Goal: Information Seeking & Learning: Learn about a topic

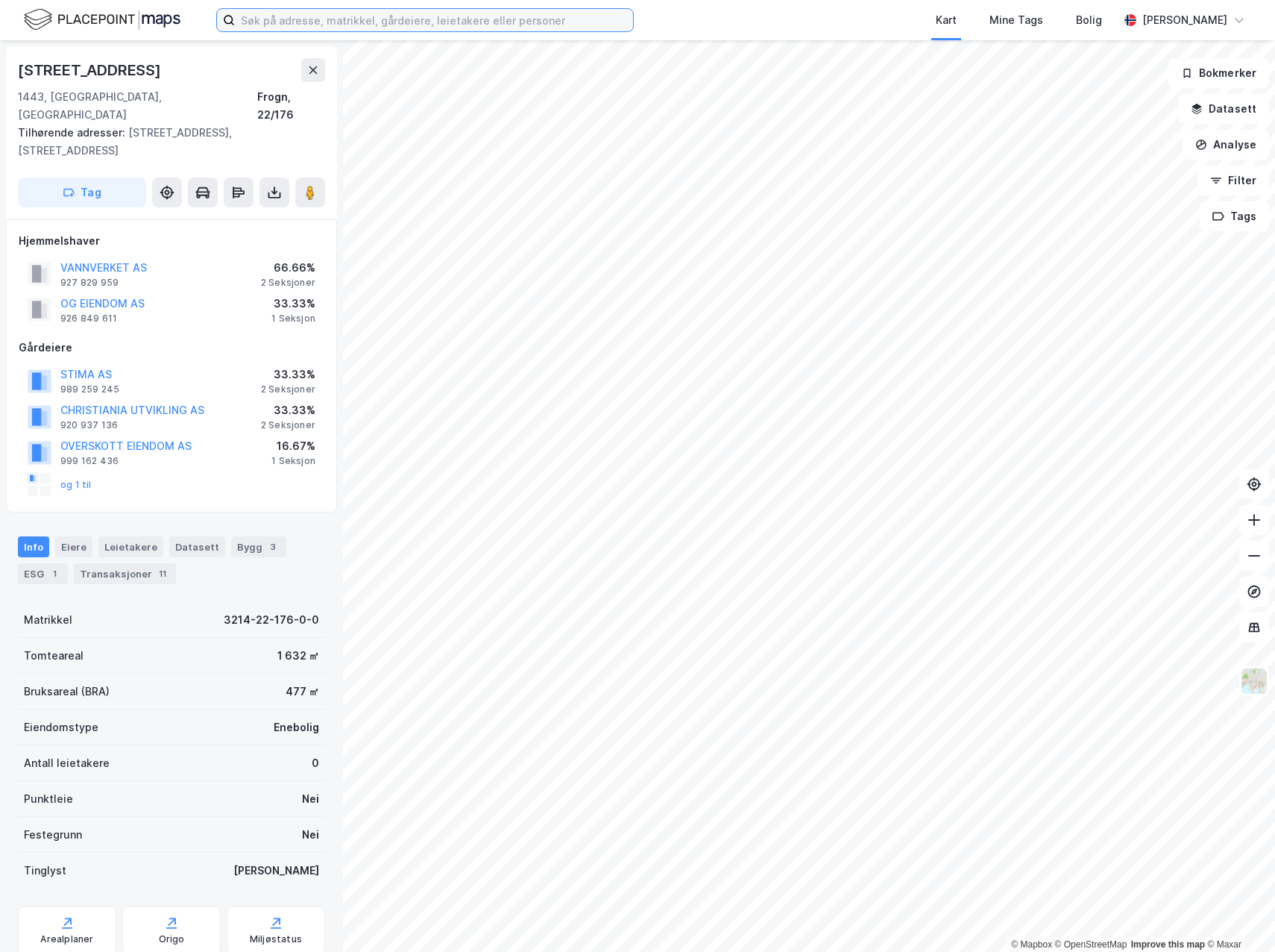
click at [463, 21] on input at bounding box center [433, 20] width 398 height 23
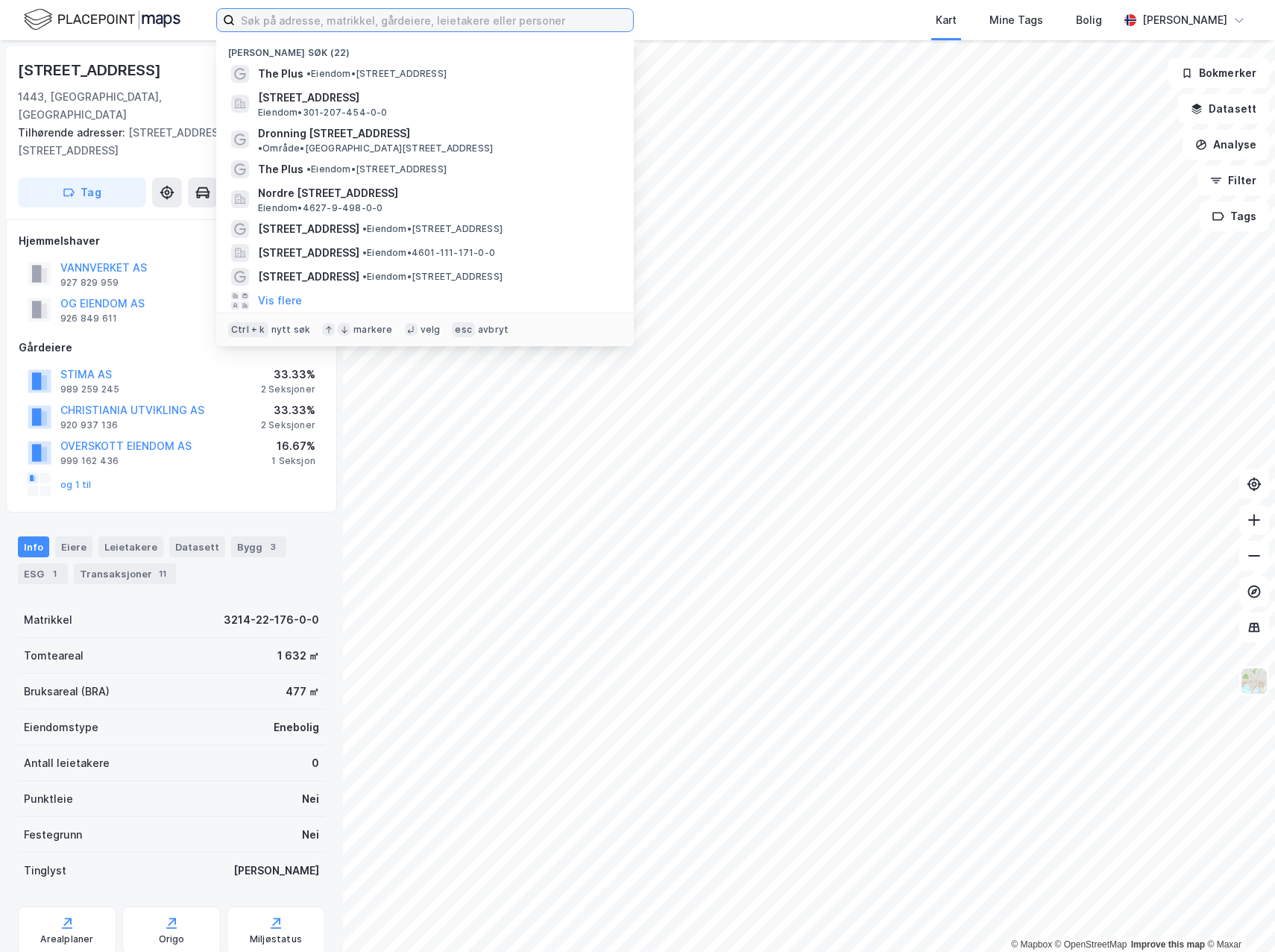
click at [463, 21] on input at bounding box center [433, 20] width 398 height 23
click at [469, 20] on input at bounding box center [433, 20] width 398 height 23
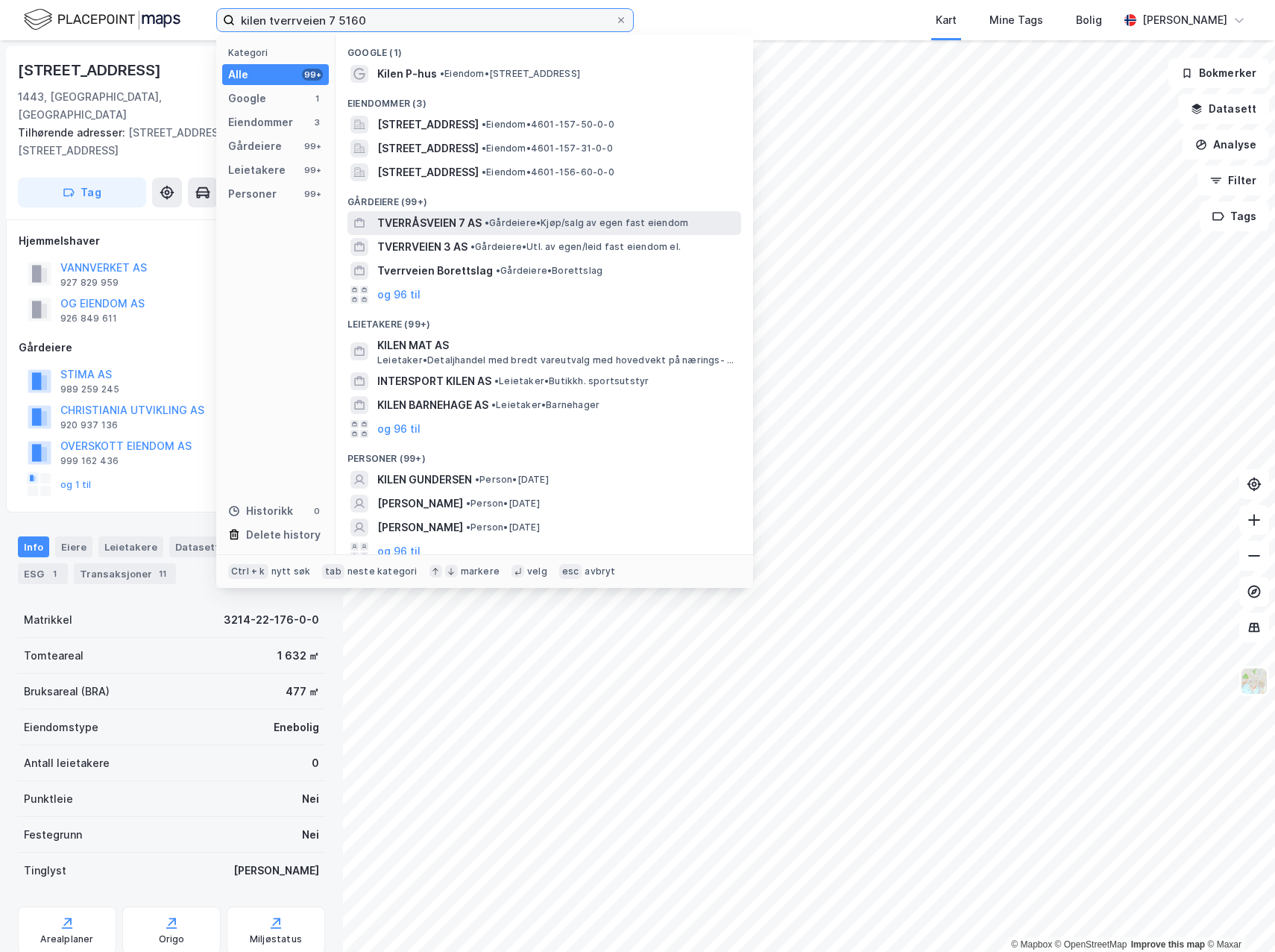
type input "kilen tverrveien 7 5160"
click at [642, 222] on span "• Gårdeiere • Kjøp/salg av egen fast eiendom" at bounding box center [586, 223] width 204 height 12
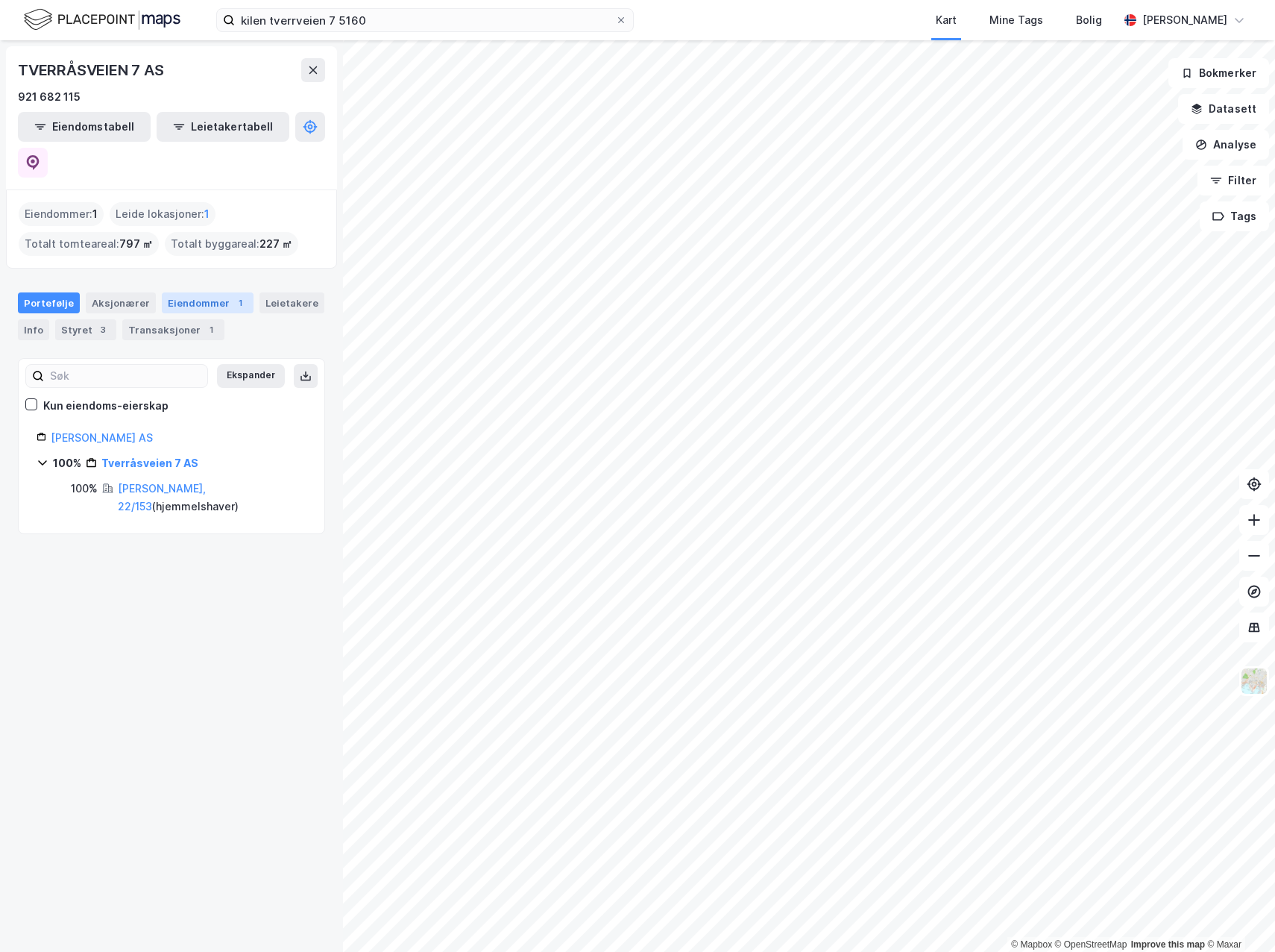
click at [221, 292] on div "Eiendommer 1" at bounding box center [208, 302] width 91 height 21
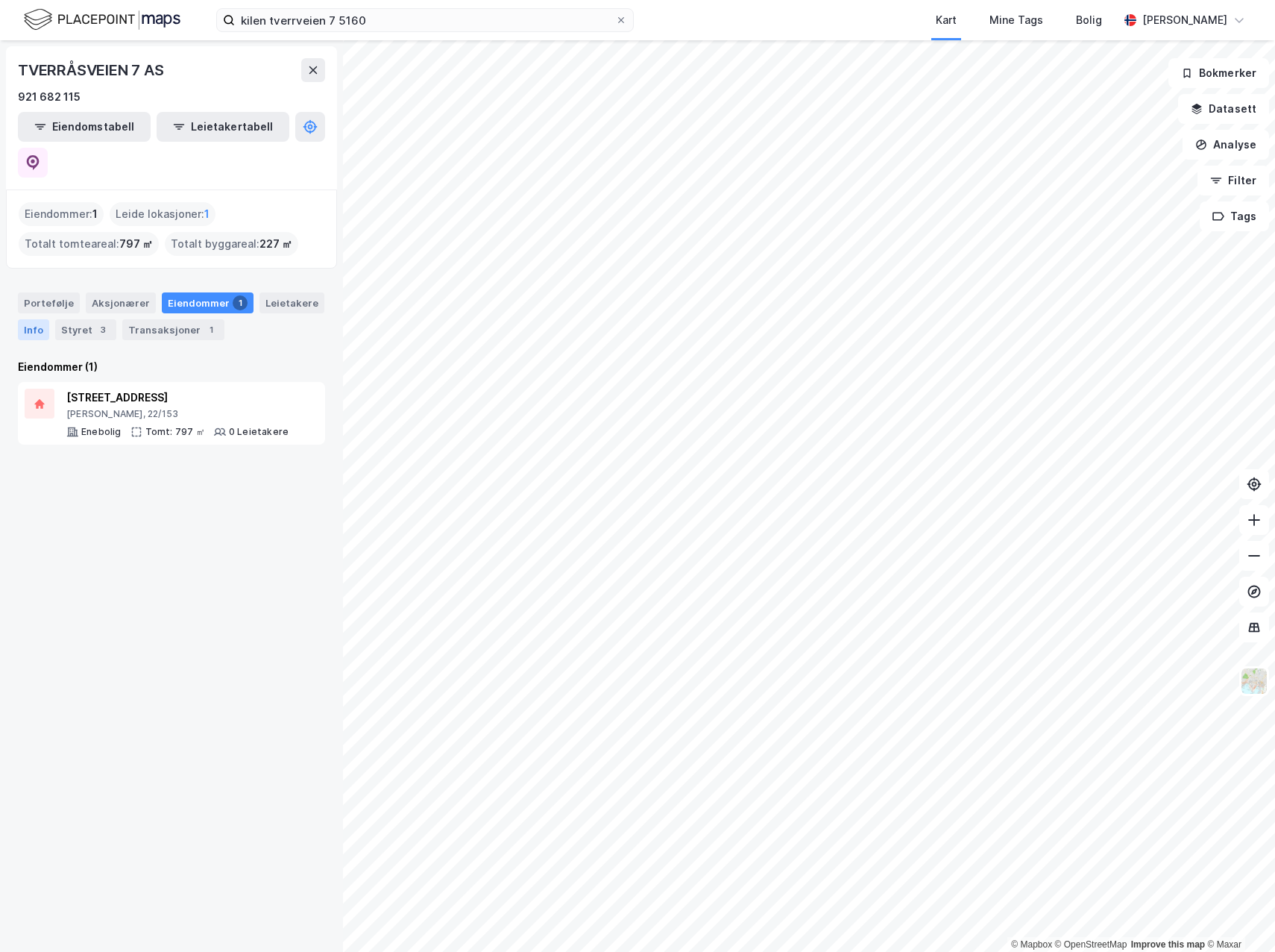
click at [36, 319] on div "Info" at bounding box center [34, 329] width 32 height 21
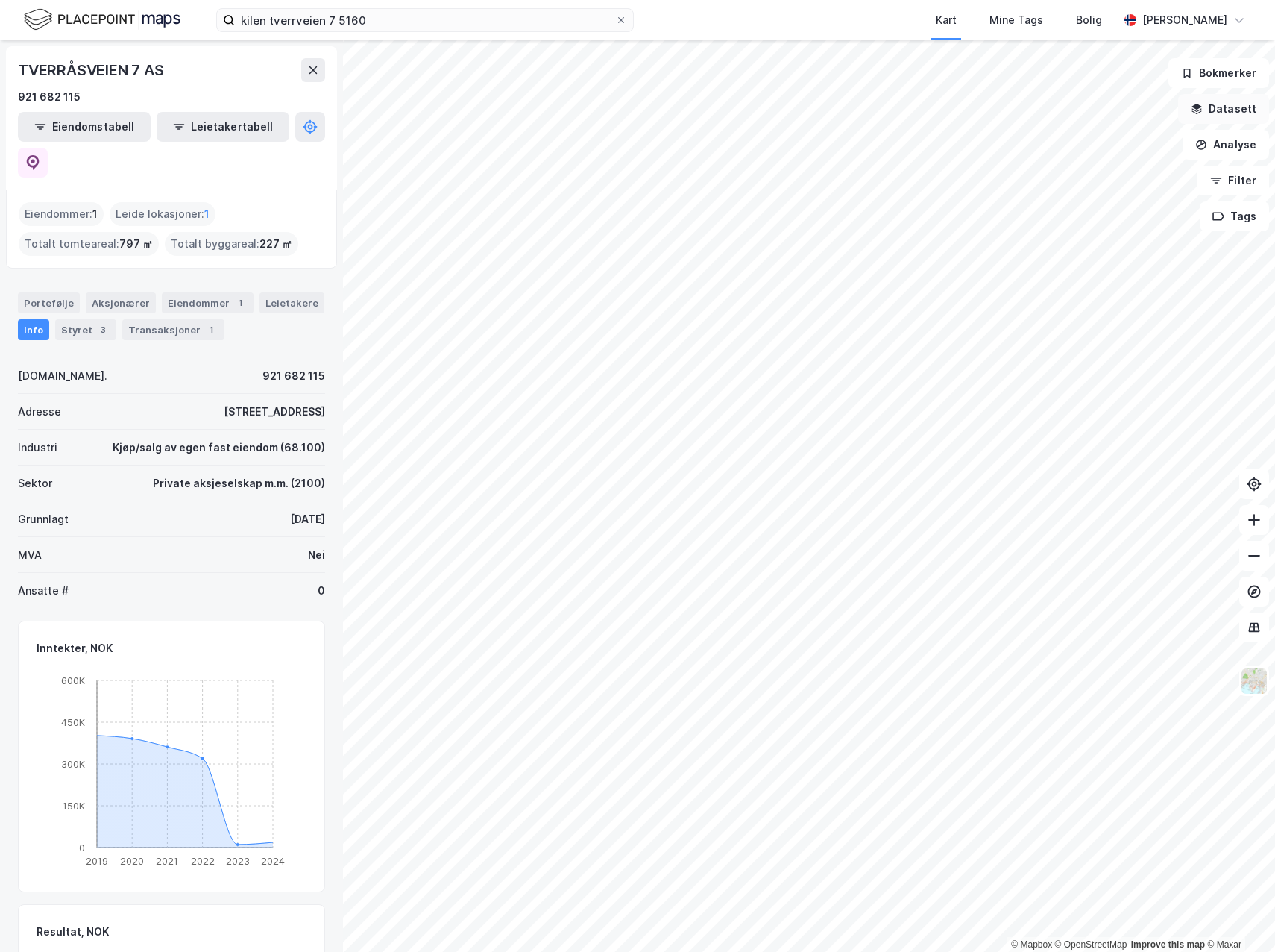
click at [1238, 103] on button "Datasett" at bounding box center [1224, 109] width 91 height 30
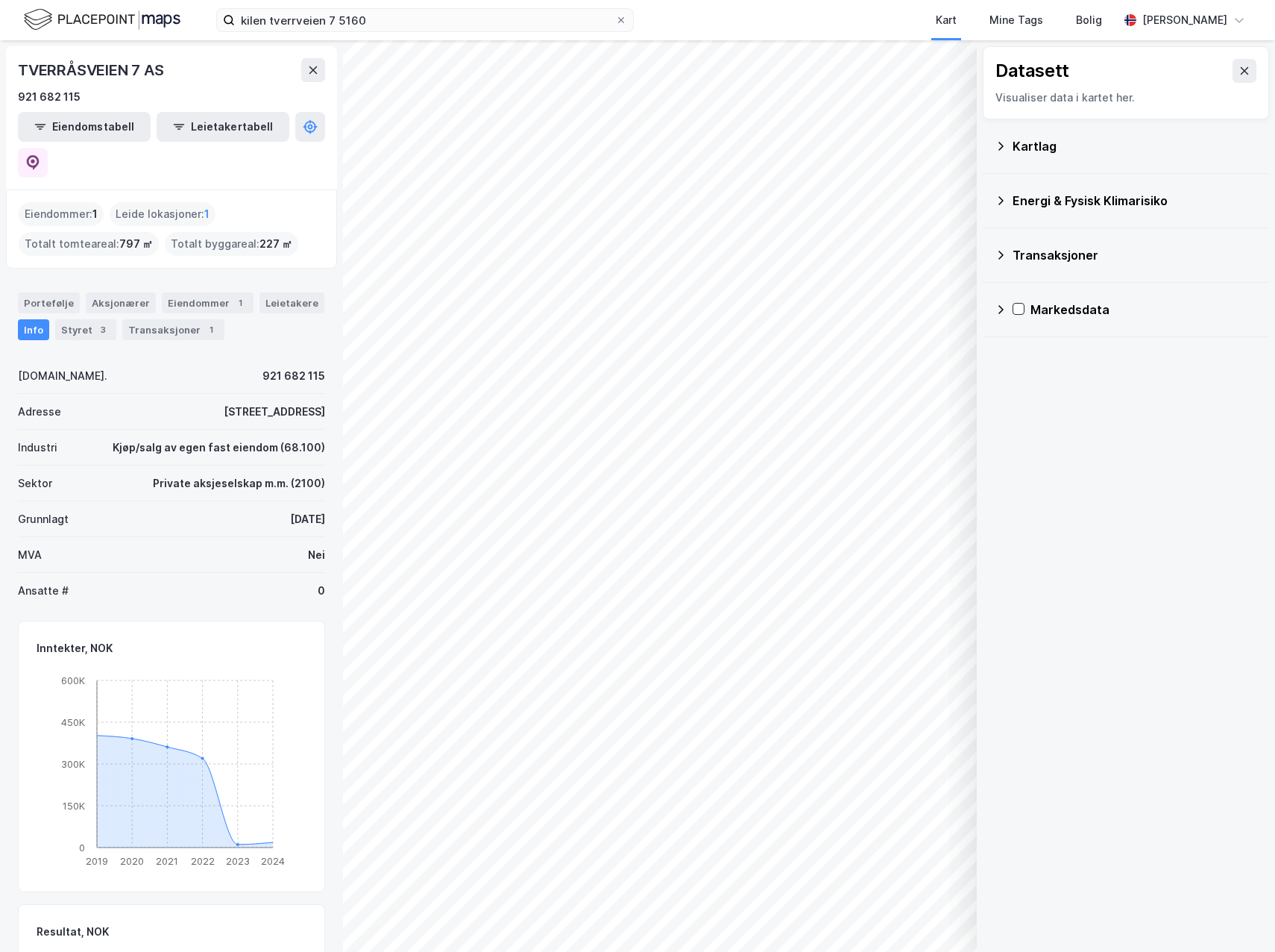
click at [1055, 203] on div "Energi & Fysisk Klimarisiko" at bounding box center [1135, 201] width 244 height 18
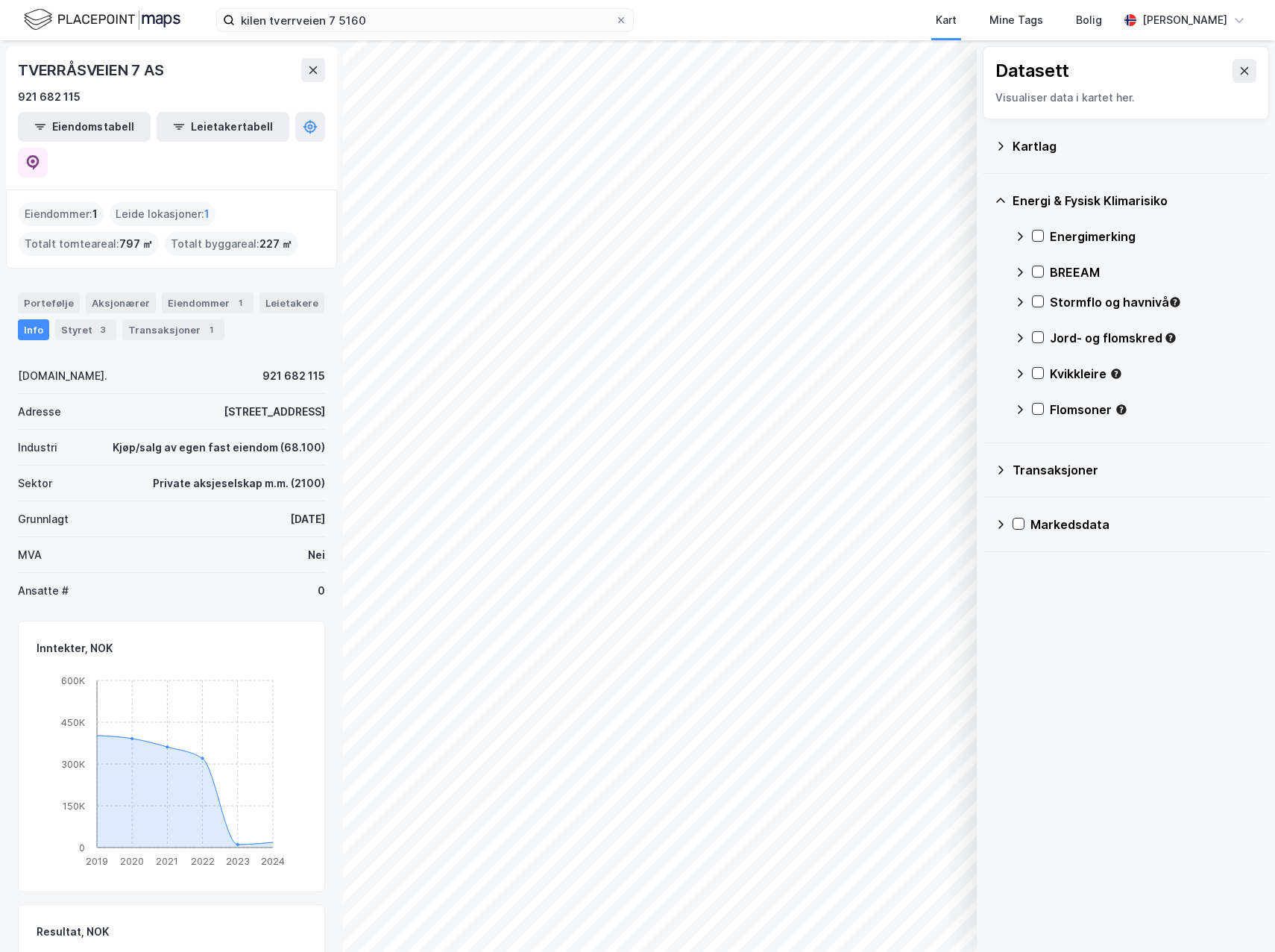
click at [1102, 233] on div "Energimerking" at bounding box center [1154, 237] width 208 height 18
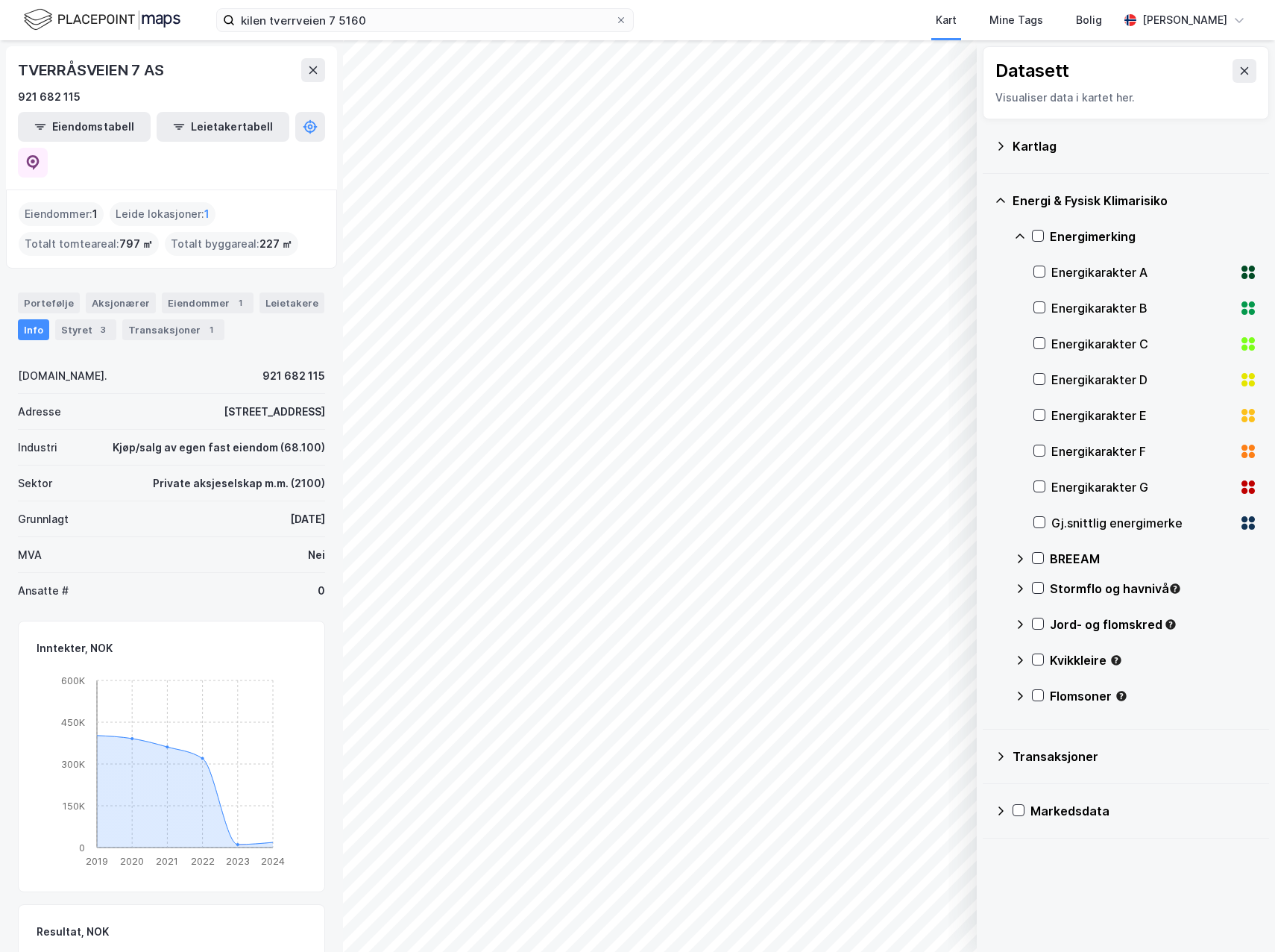
click at [1117, 237] on div "Energimerking" at bounding box center [1154, 237] width 208 height 18
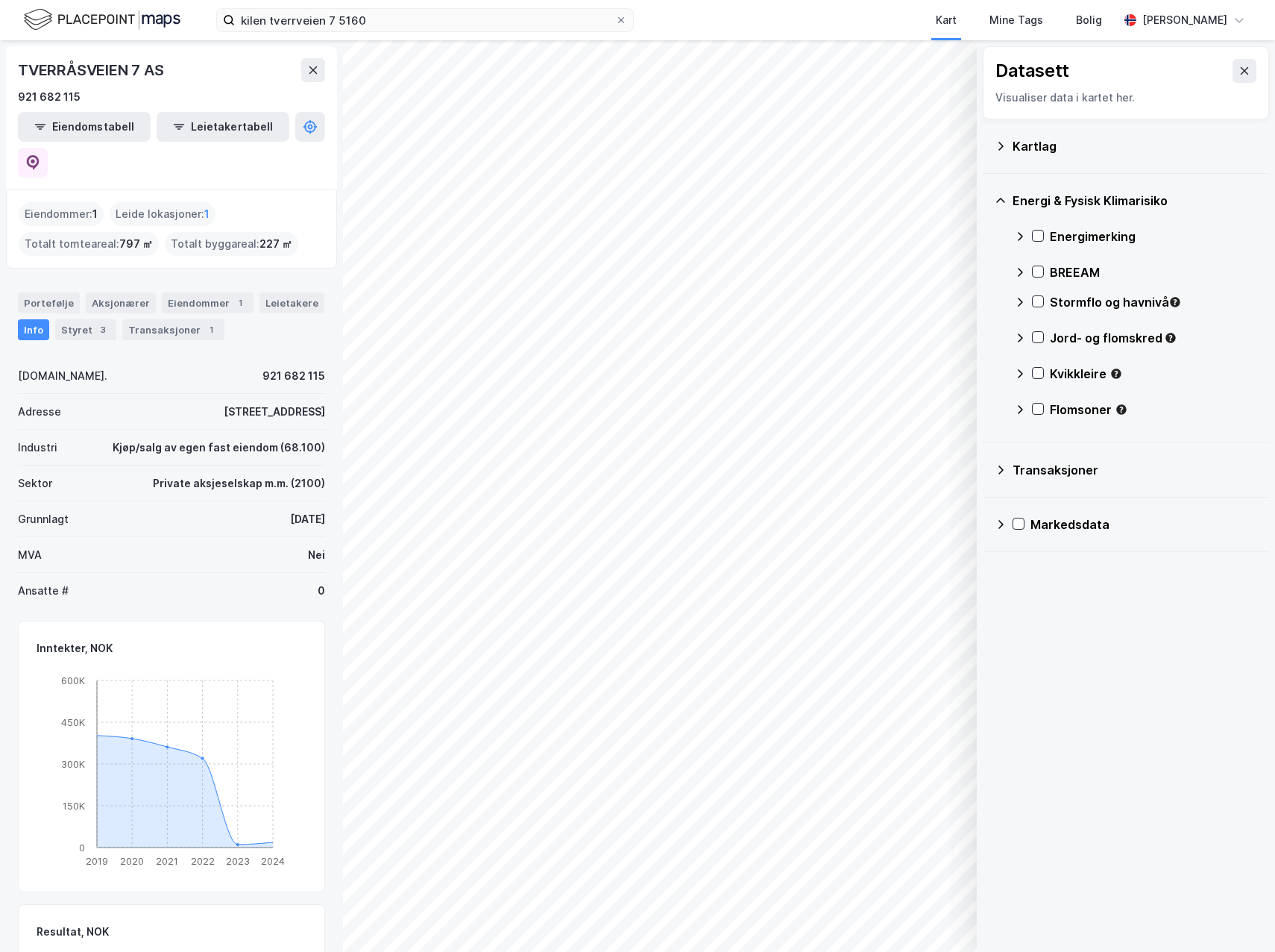
click at [1117, 237] on div "Energimerking" at bounding box center [1154, 237] width 208 height 18
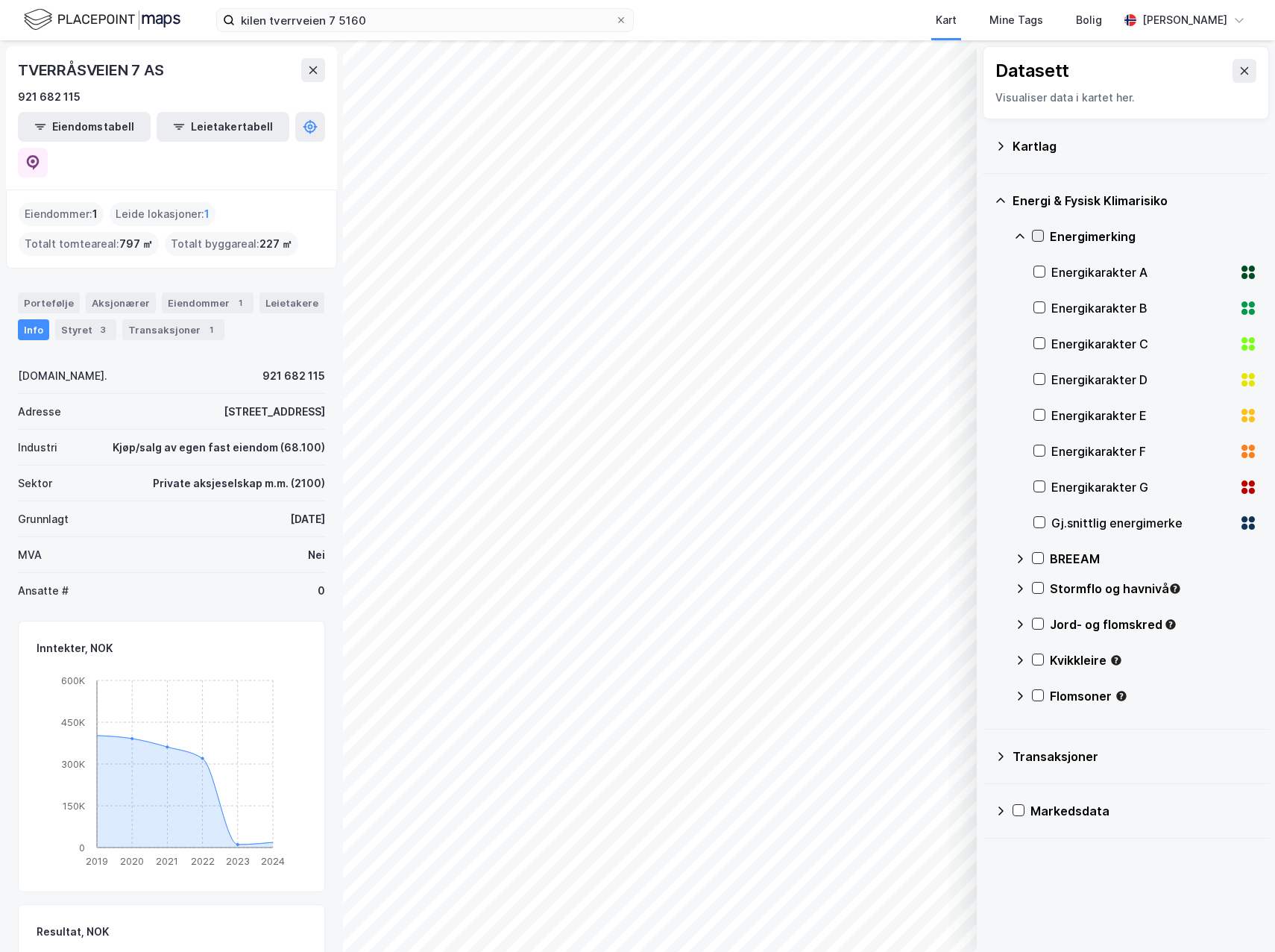
click at [1039, 232] on icon at bounding box center [1038, 236] width 11 height 11
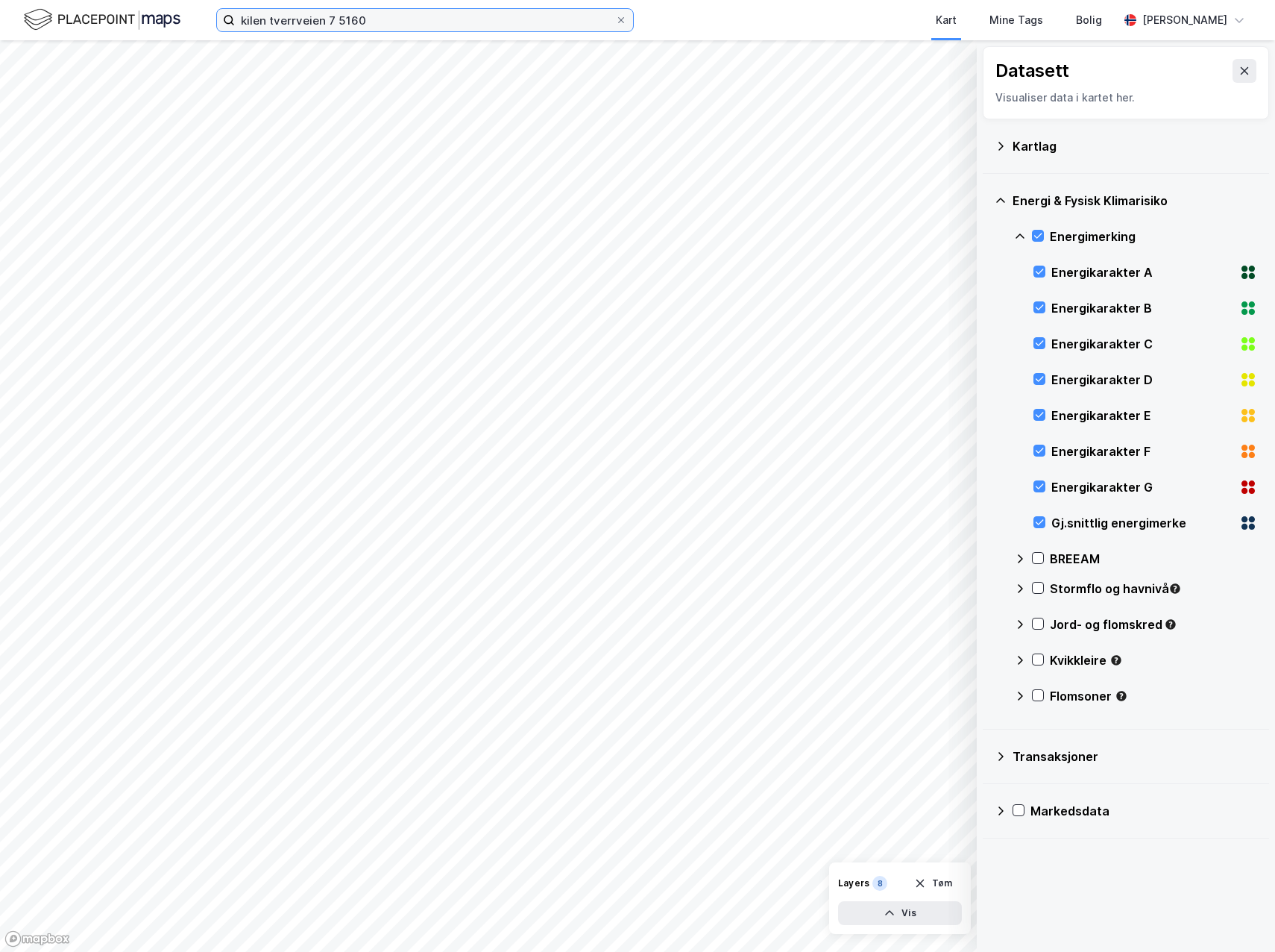
click at [420, 14] on input "kilen tverrveien 7 5160" at bounding box center [424, 20] width 381 height 23
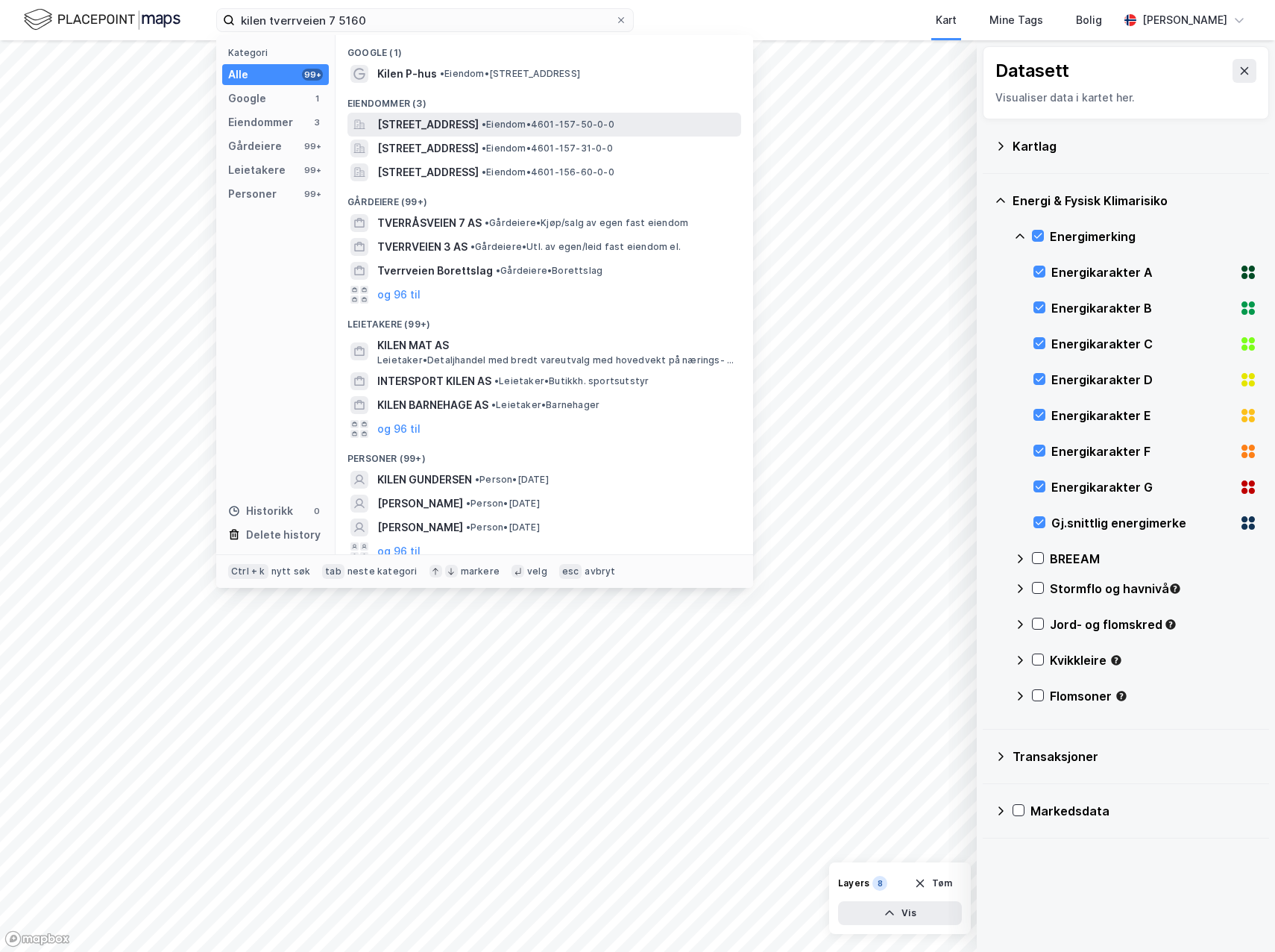
click at [614, 124] on span "• Eiendom • 4601-157-50-0-0" at bounding box center [549, 124] width 133 height 12
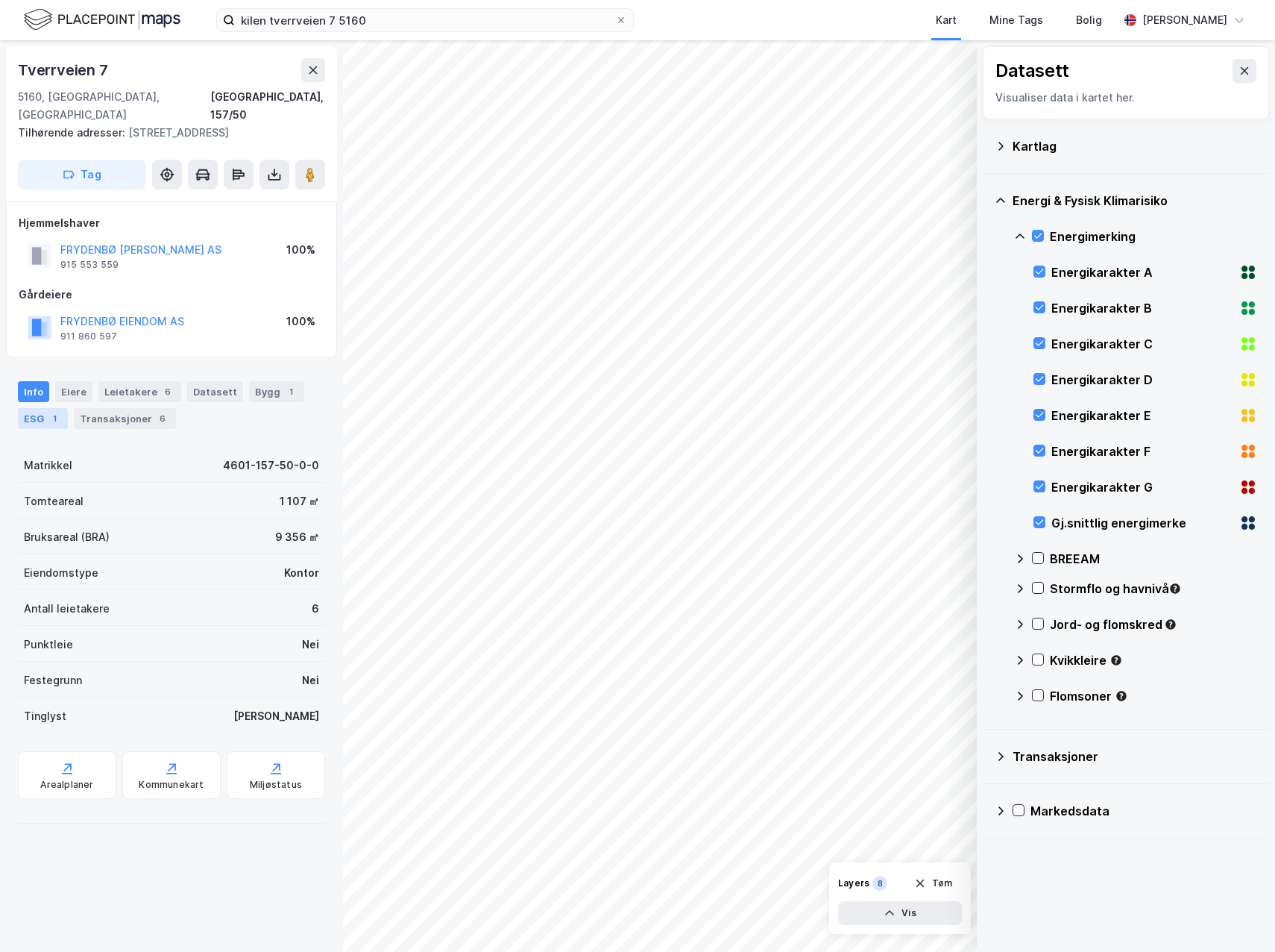
click at [30, 408] on div "ESG 1" at bounding box center [43, 418] width 50 height 21
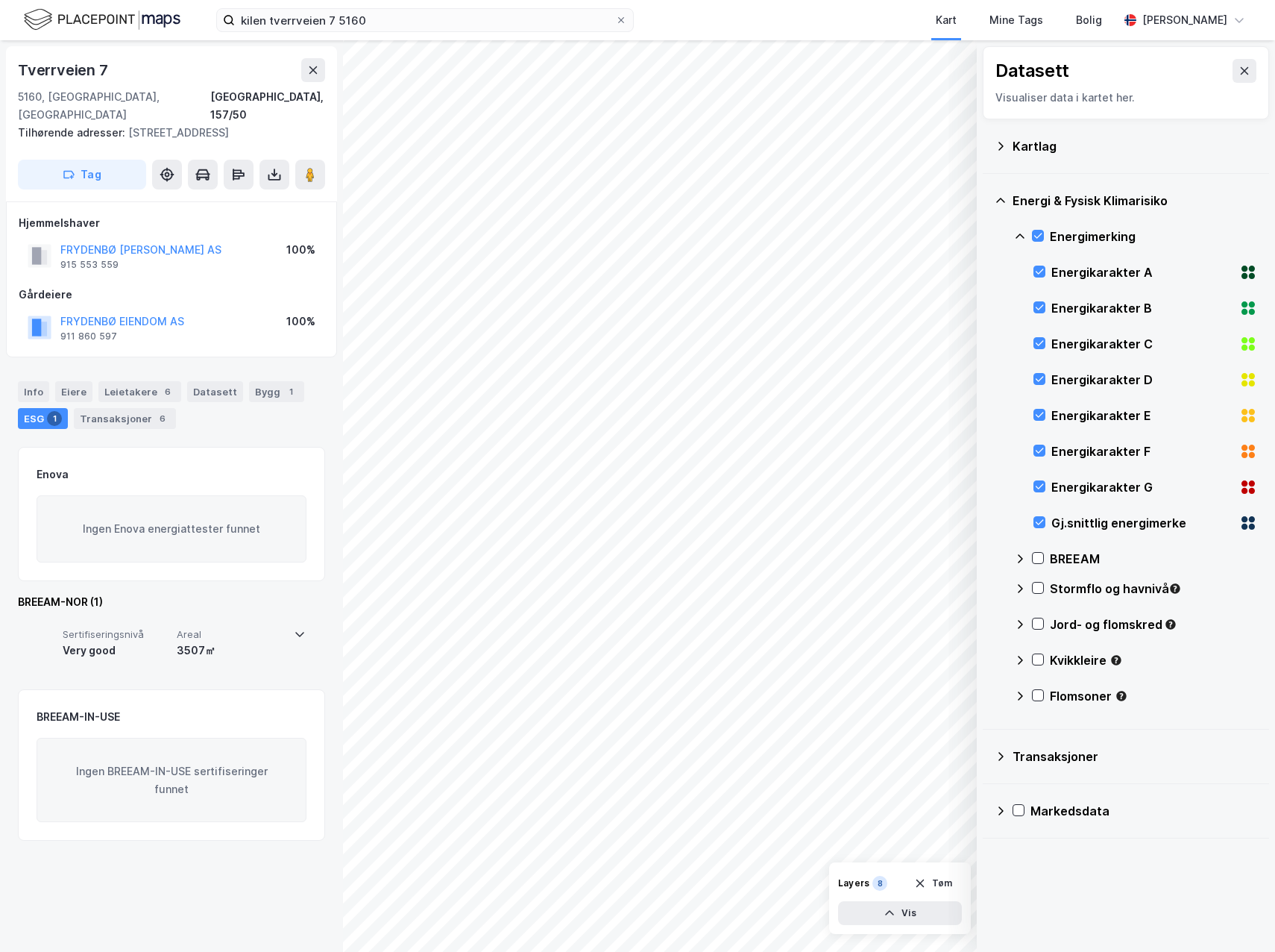
click at [294, 628] on icon at bounding box center [300, 634] width 12 height 12
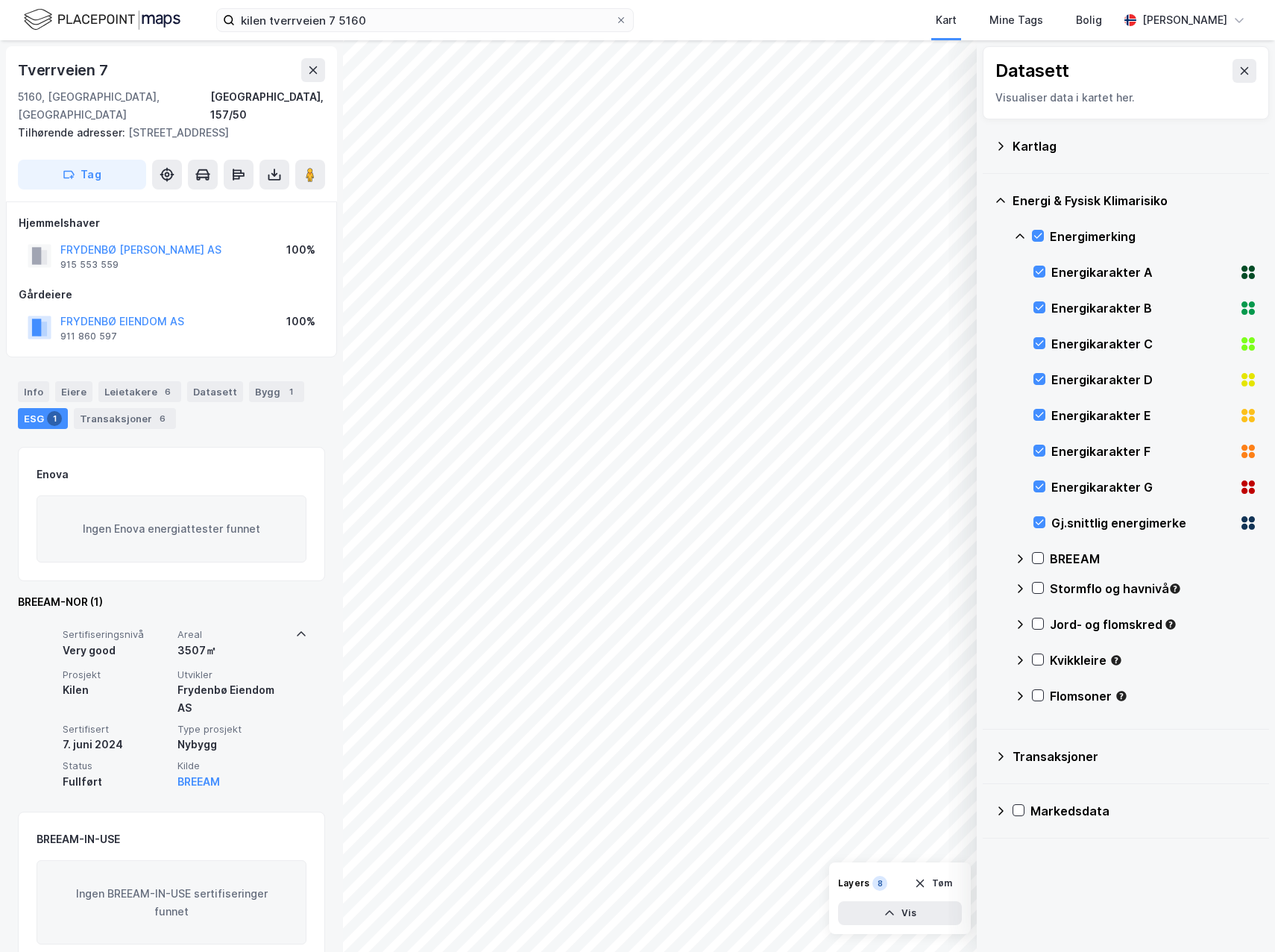
click at [295, 628] on icon at bounding box center [301, 634] width 12 height 12
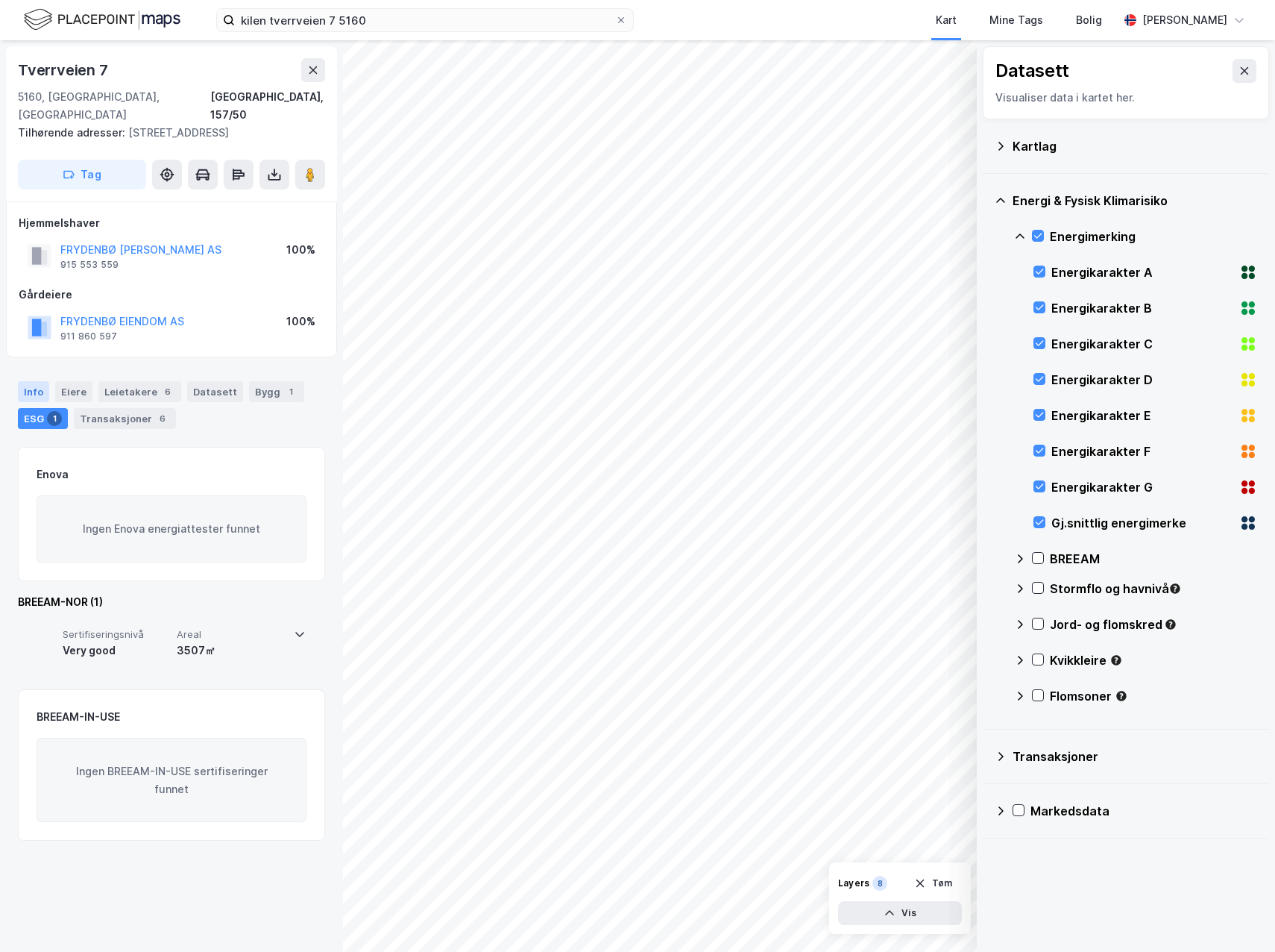
click at [32, 382] on div "Info" at bounding box center [34, 392] width 32 height 21
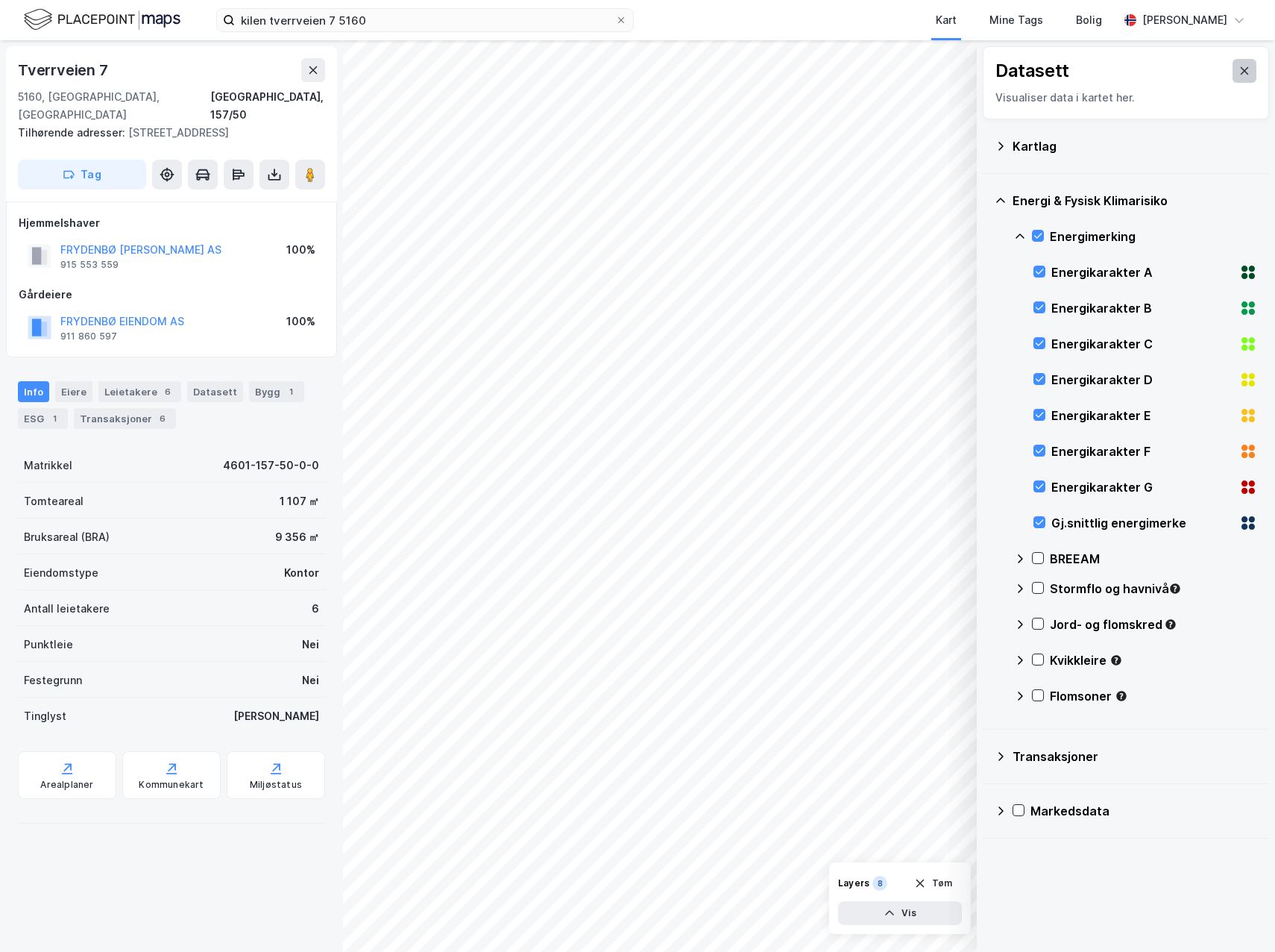
click at [1233, 70] on button at bounding box center [1245, 71] width 24 height 24
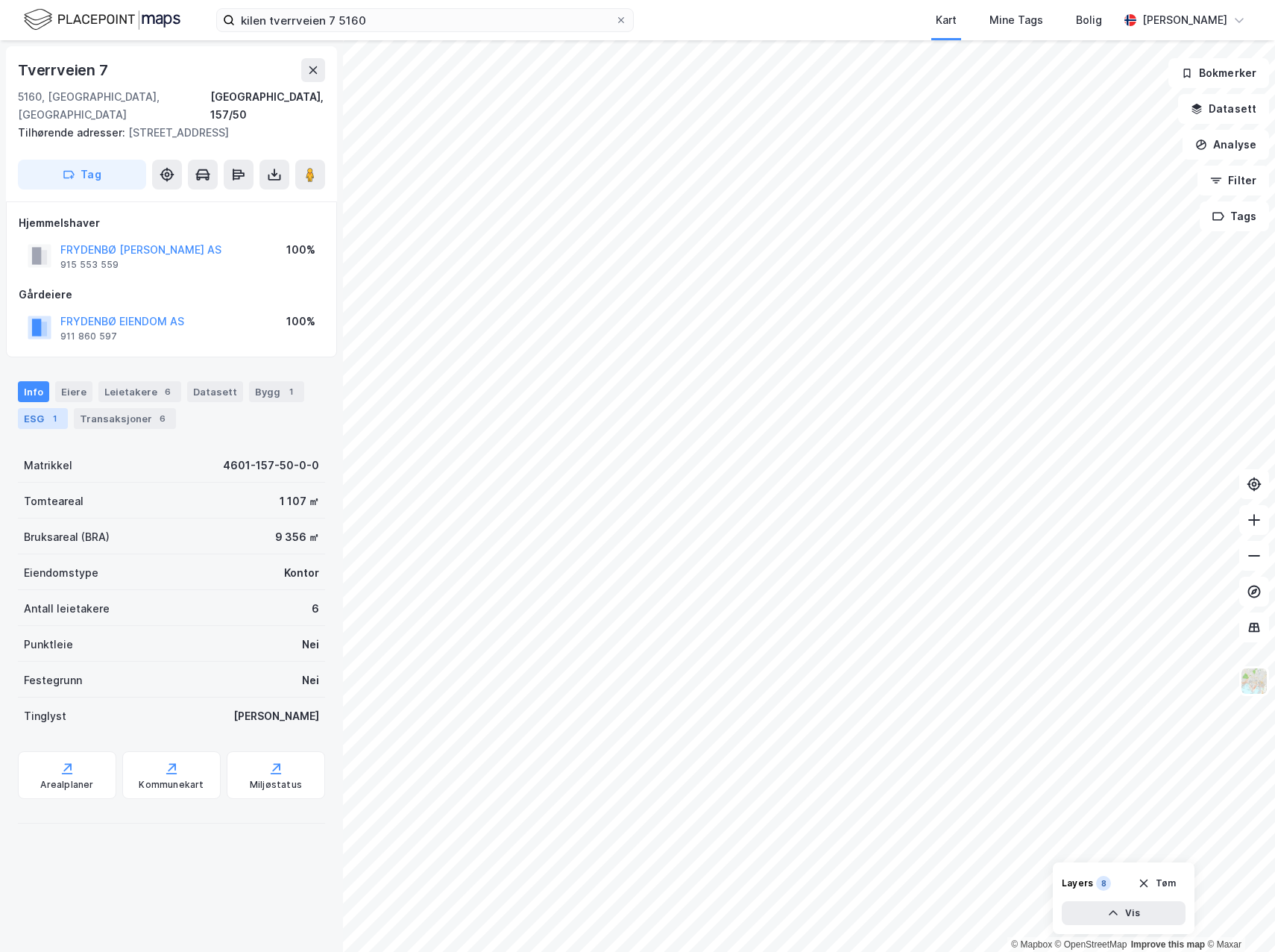
click at [38, 408] on div "ESG 1" at bounding box center [43, 418] width 50 height 21
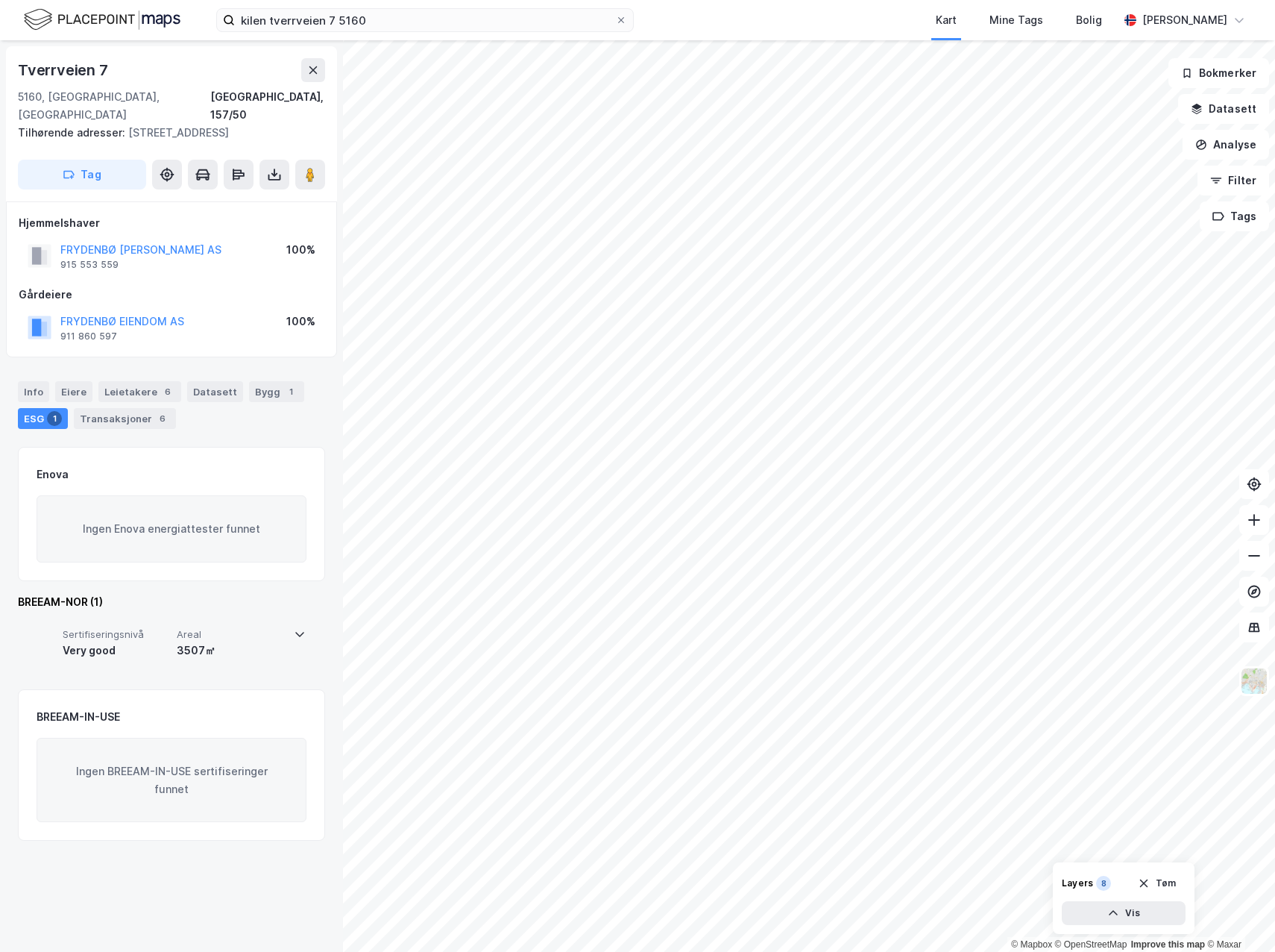
click at [203, 642] on div "3507㎡" at bounding box center [231, 651] width 108 height 18
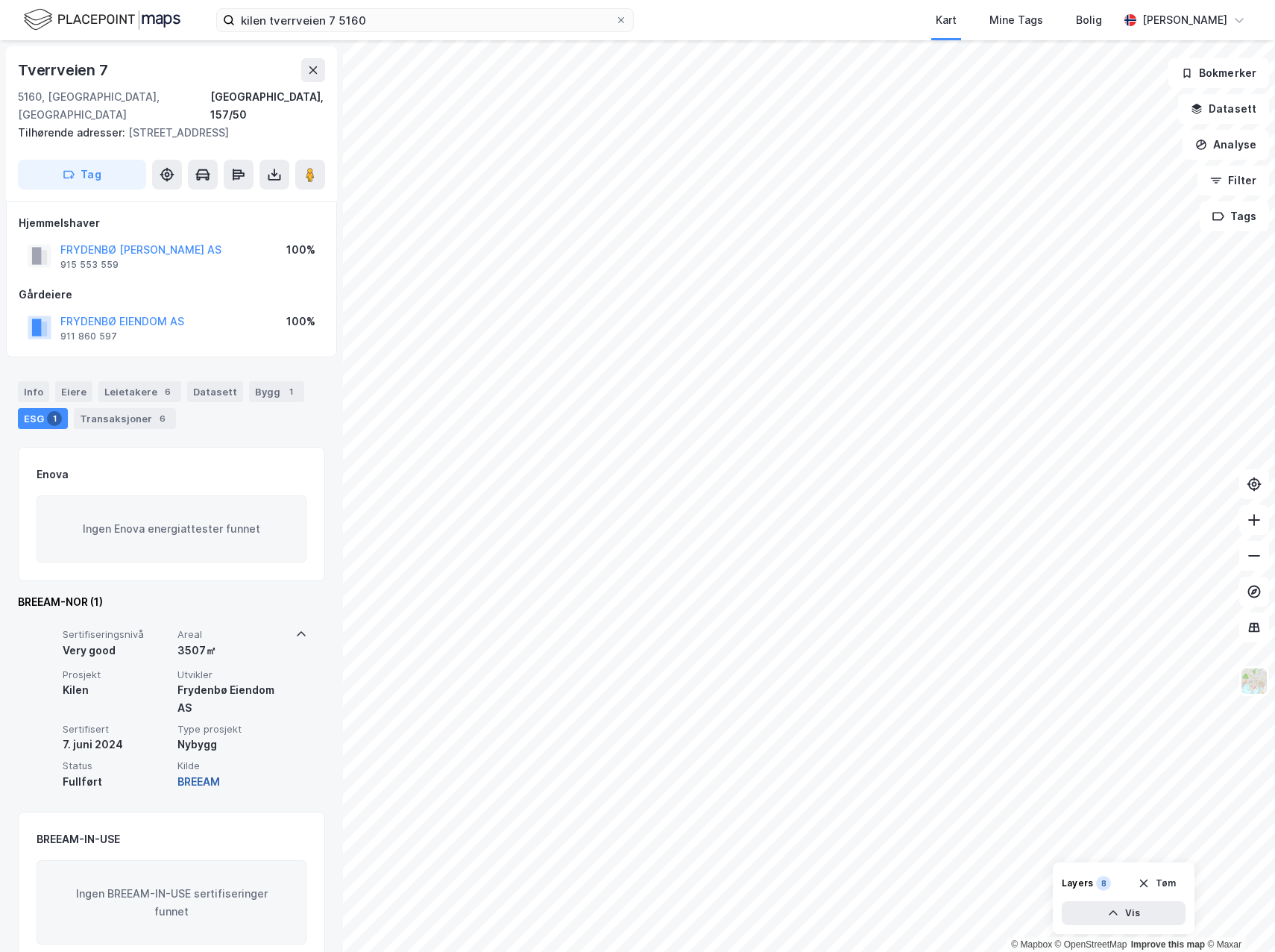
click at [208, 773] on button "BREEAM" at bounding box center [199, 782] width 43 height 18
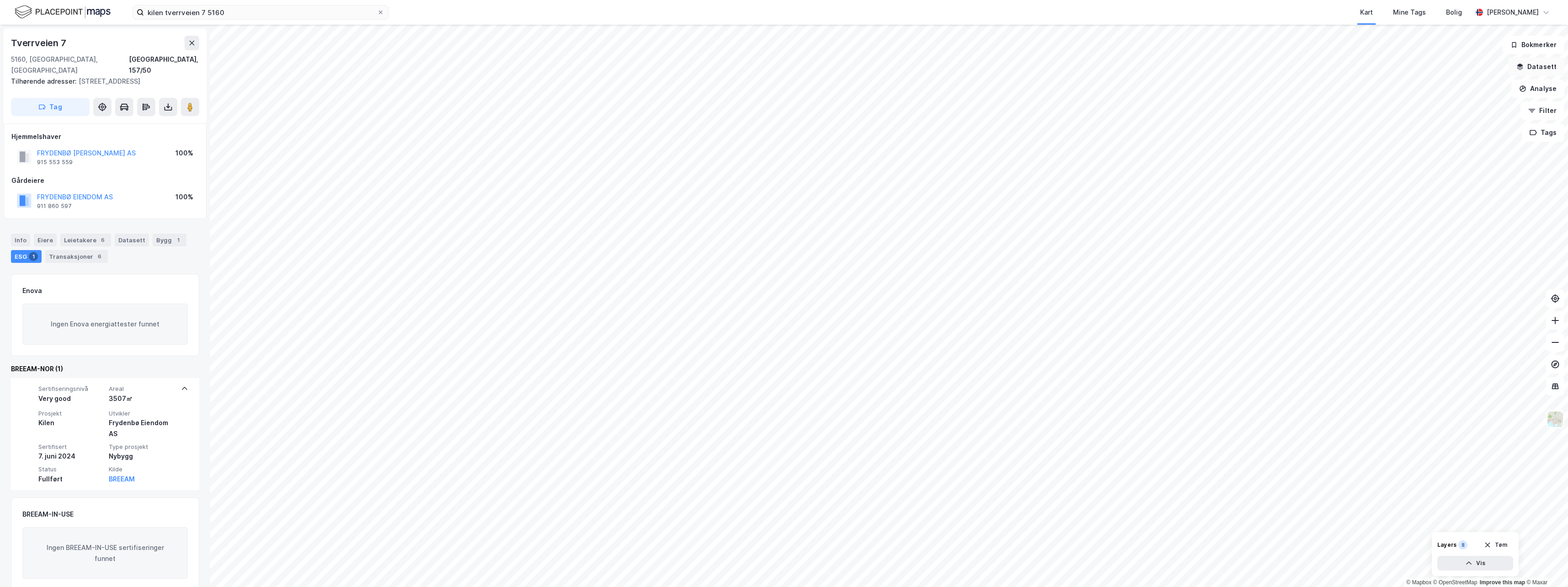
click at [781, 69] on button "Datasett" at bounding box center [1536, 67] width 56 height 18
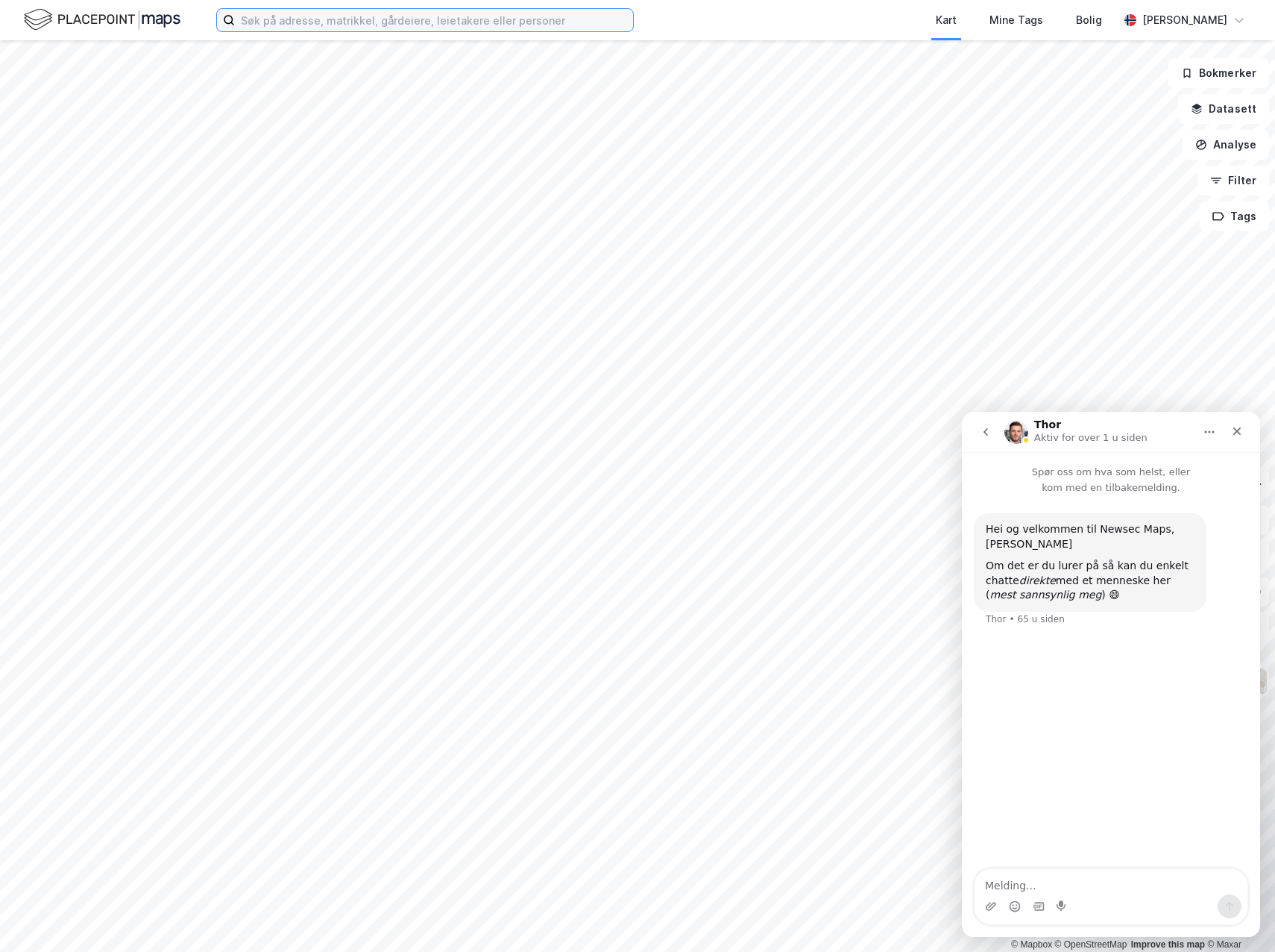
click at [423, 25] on input at bounding box center [433, 20] width 398 height 23
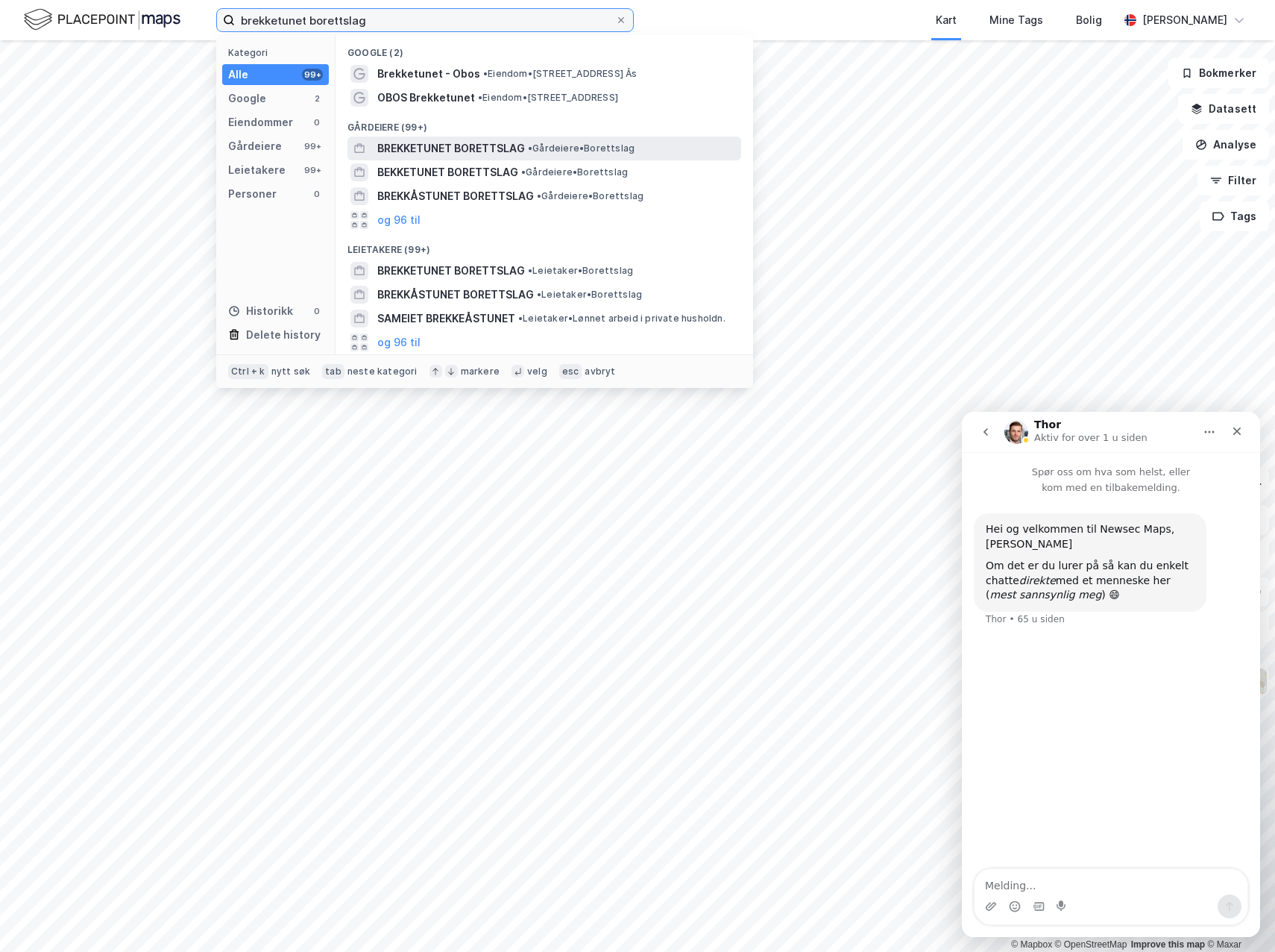
type input "brekketunet borettslag"
click at [480, 151] on span "BREKKETUNET BORETTSLAG" at bounding box center [451, 148] width 148 height 18
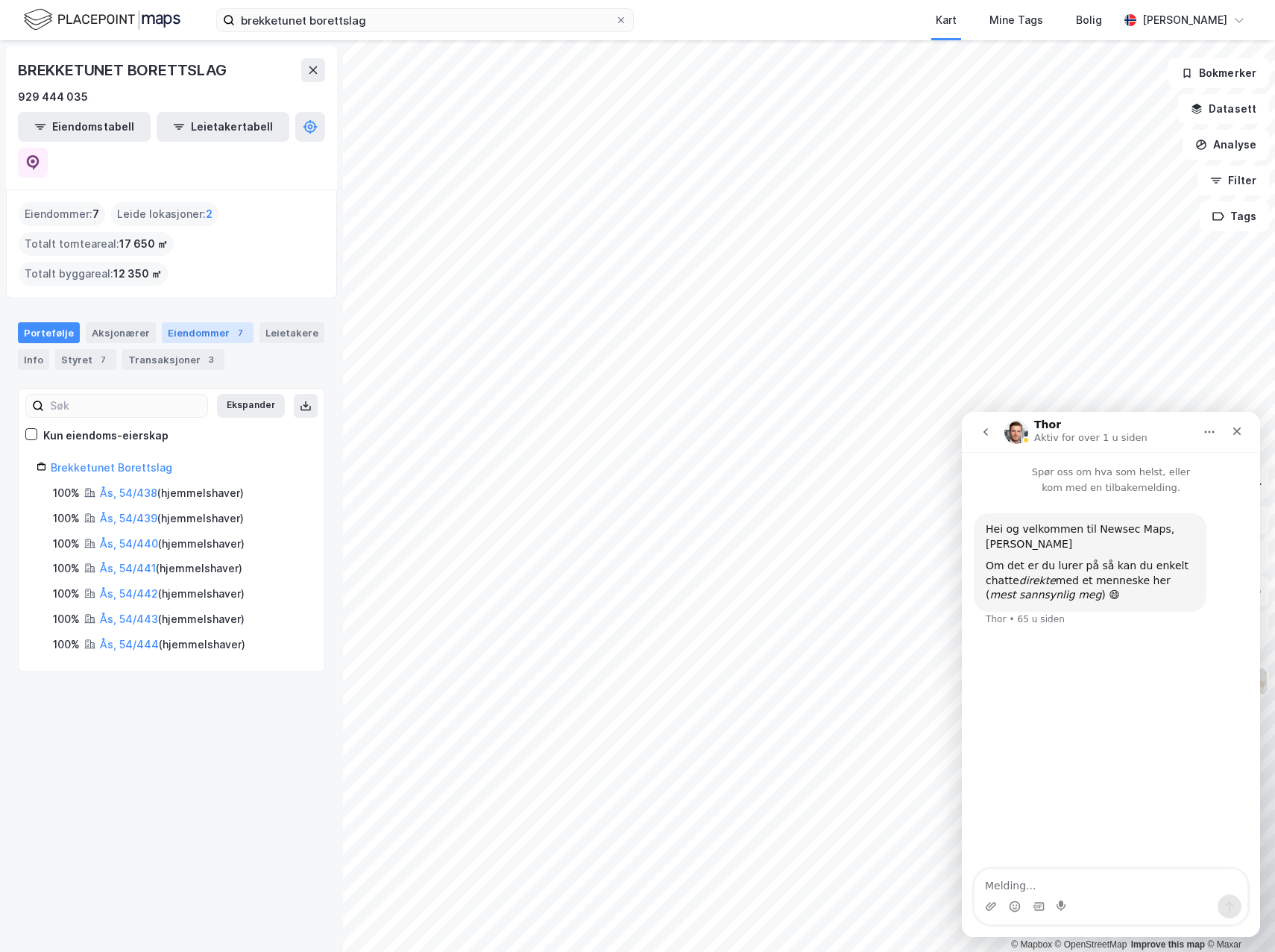
click at [207, 322] on div "Eiendommer 7" at bounding box center [208, 332] width 91 height 21
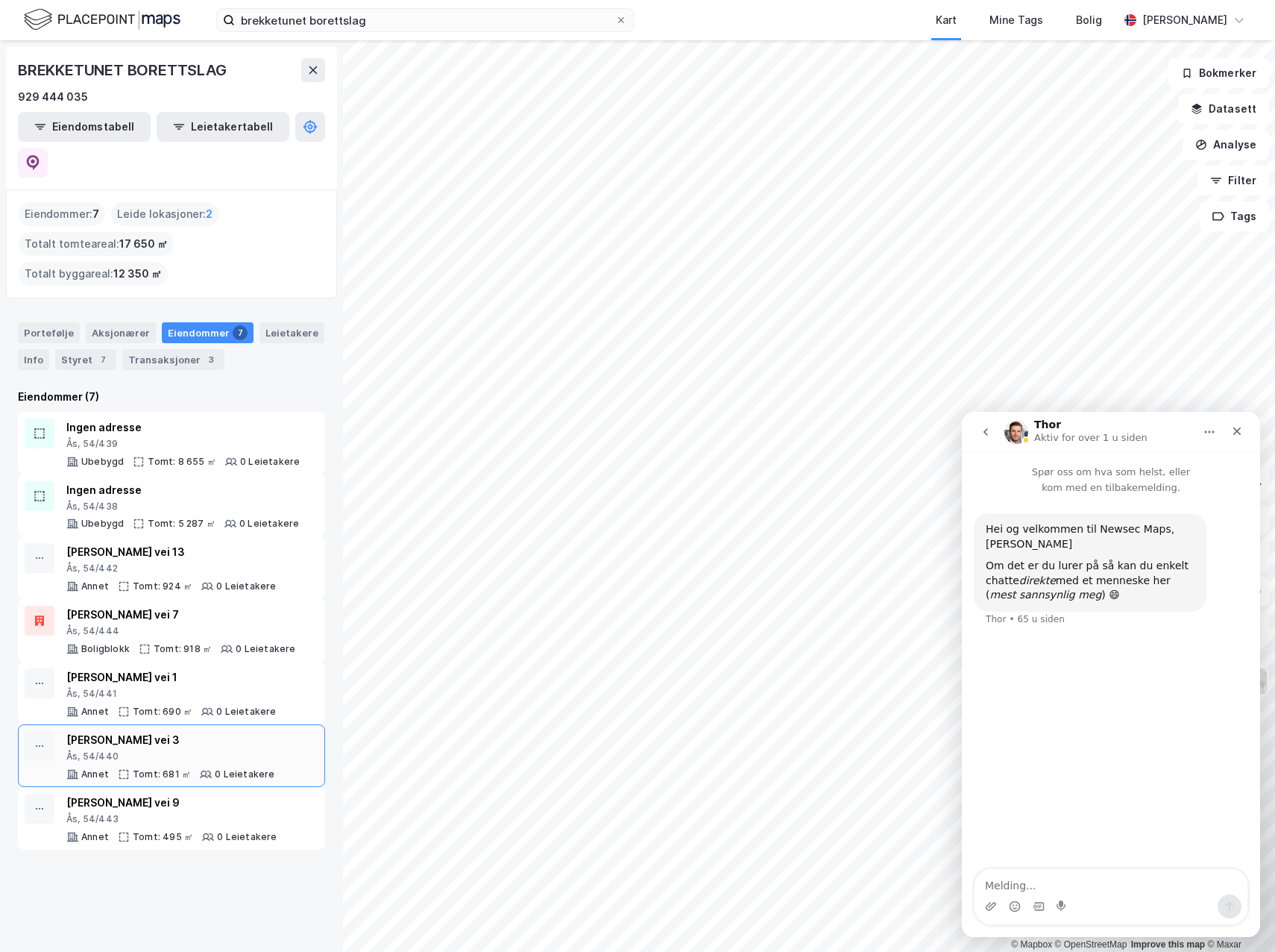
click at [145, 731] on div "Astri Frisaks vei 3 Ås, 54/440" at bounding box center [171, 747] width 209 height 32
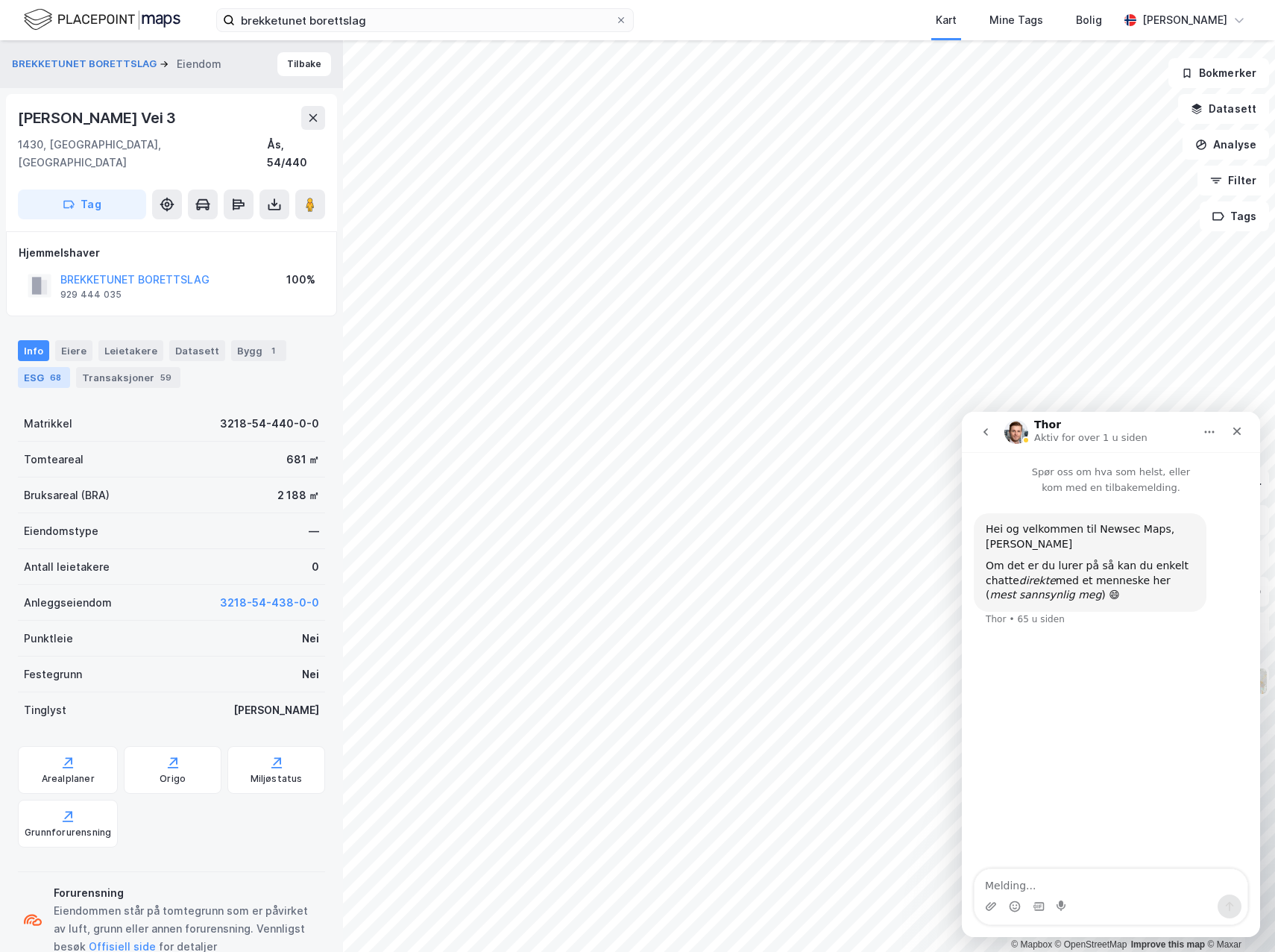
click at [35, 367] on div "ESG 68" at bounding box center [44, 377] width 53 height 21
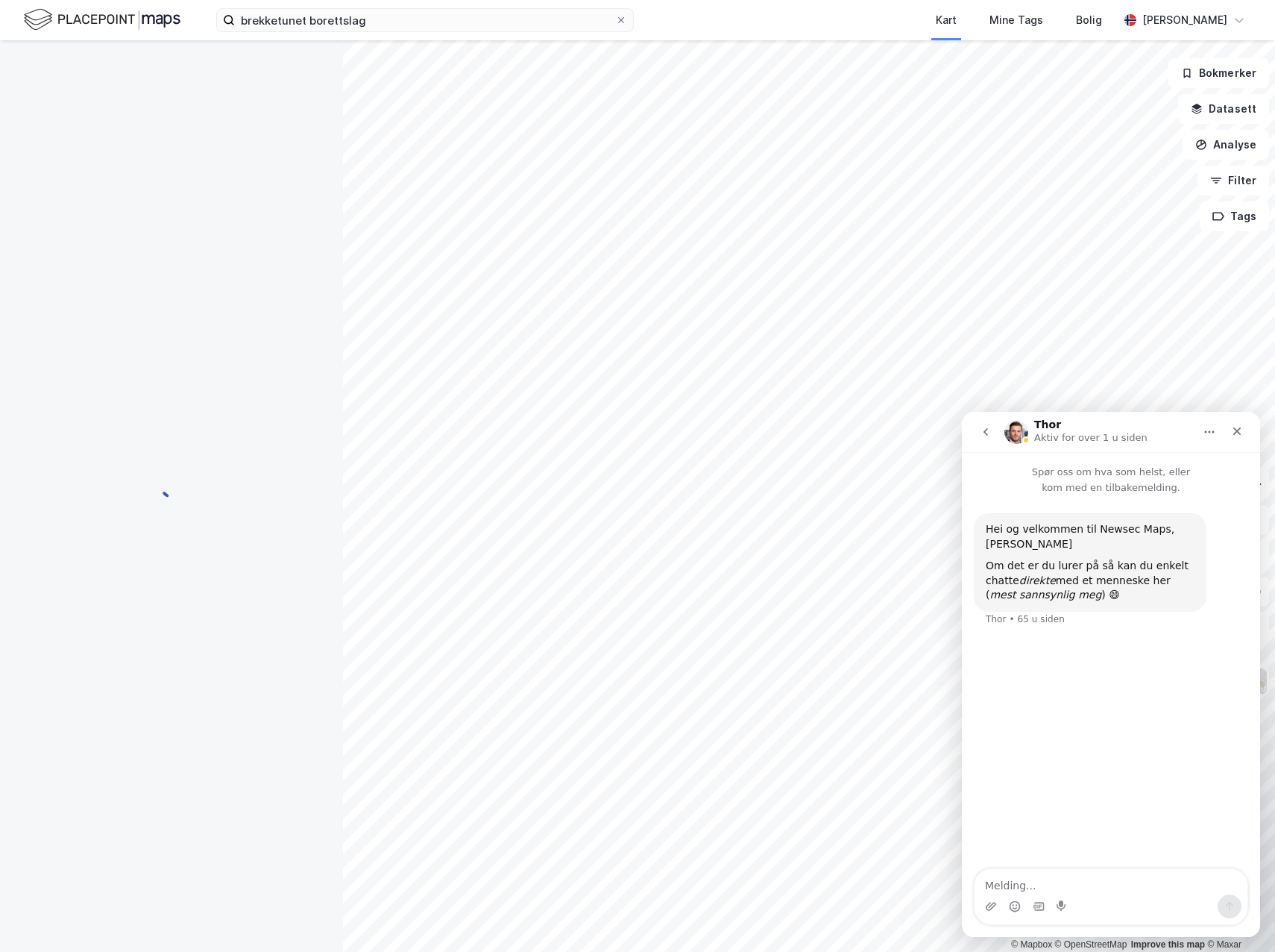
scroll to position [48, 0]
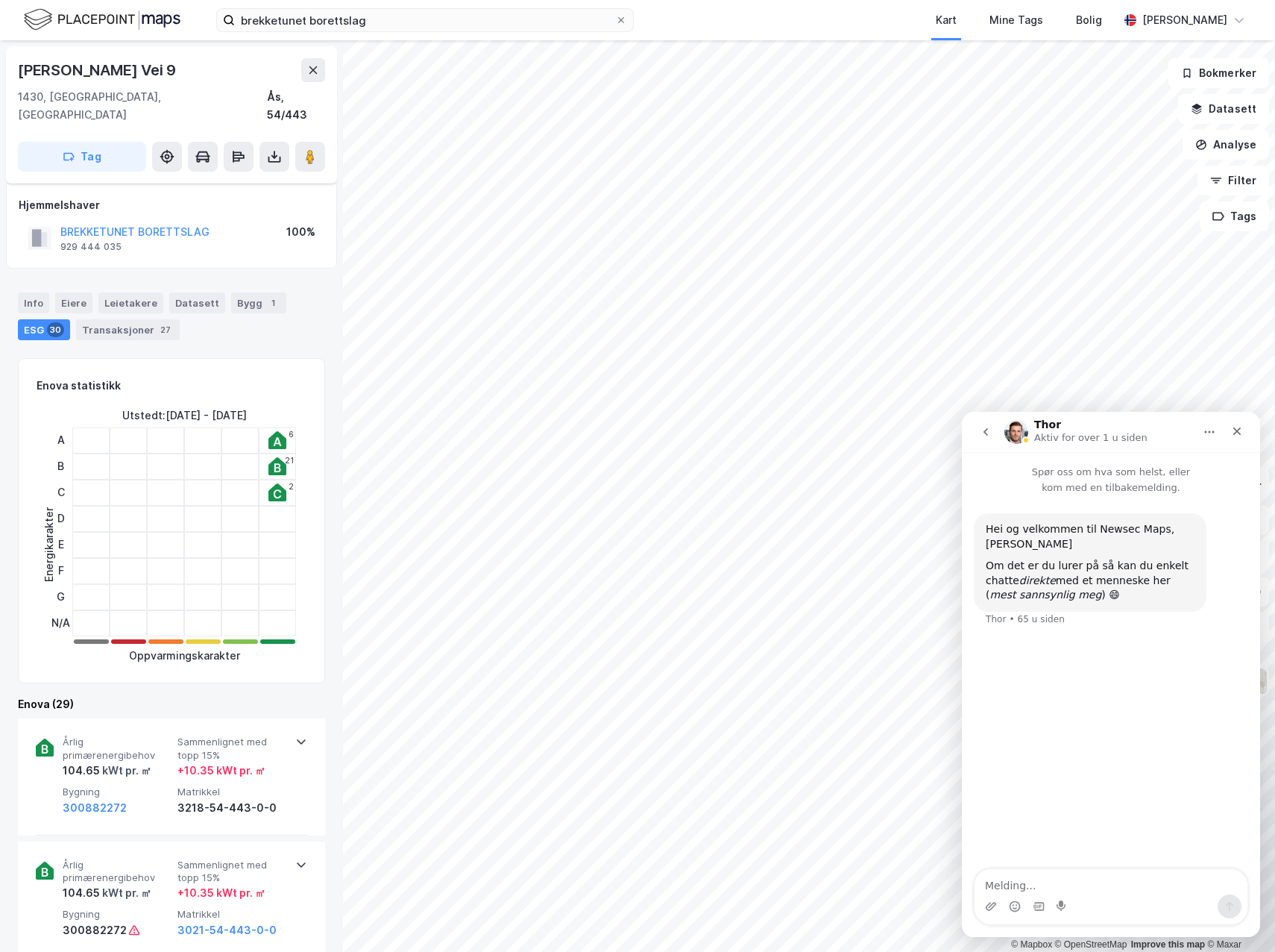
scroll to position [75, 0]
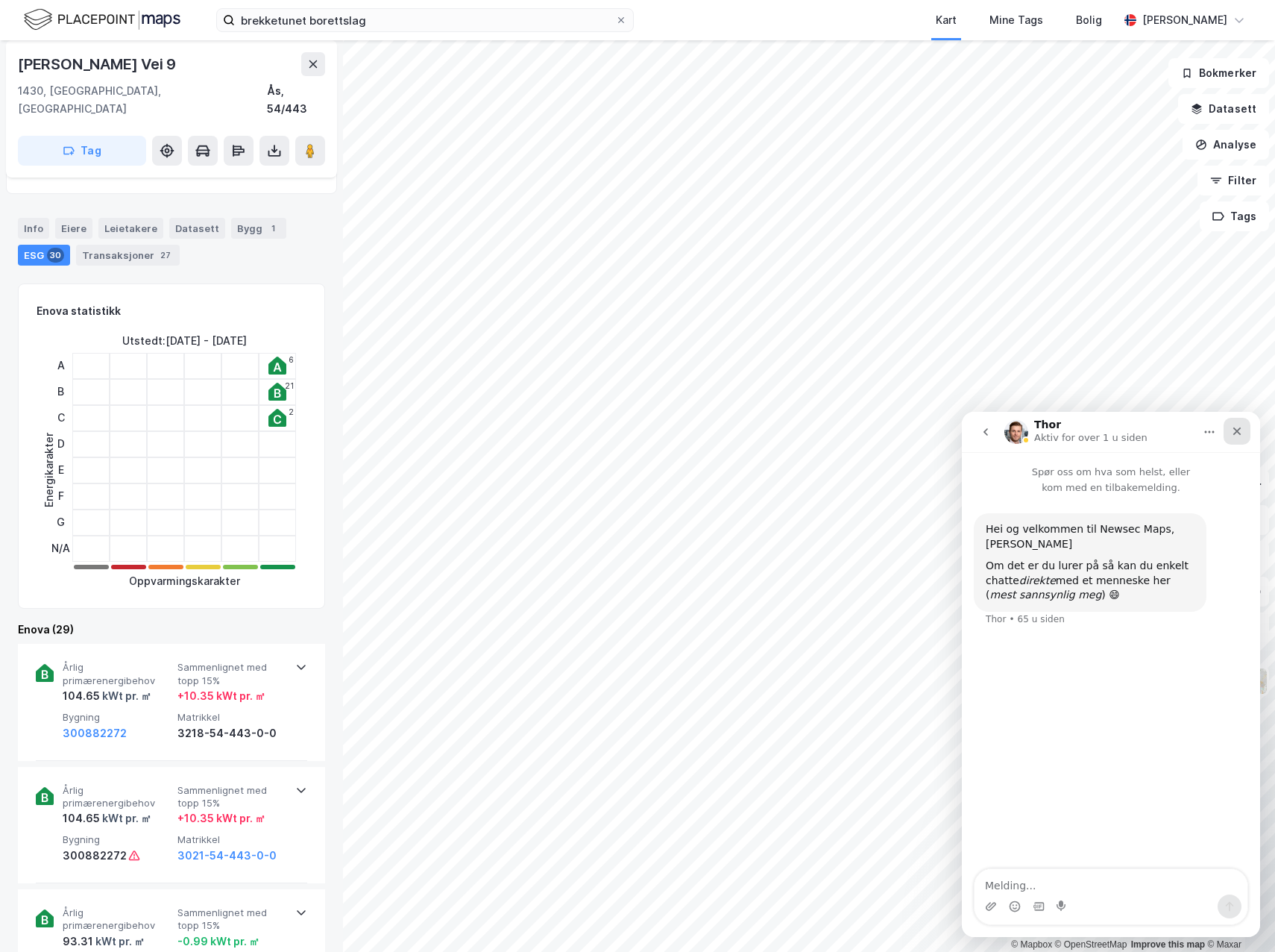
click at [1230, 429] on div "Lukk" at bounding box center [1237, 430] width 27 height 27
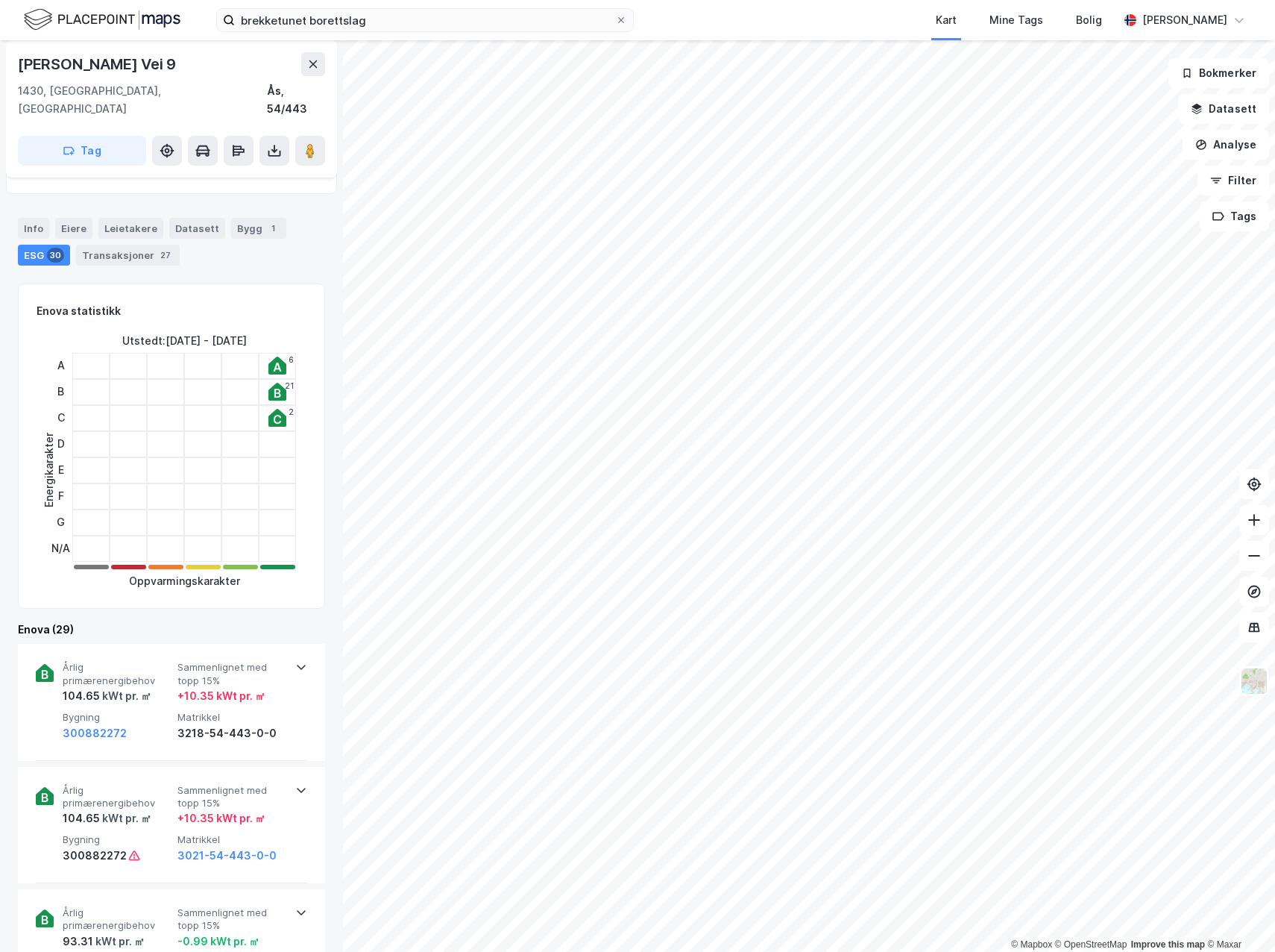
scroll to position [0, 0]
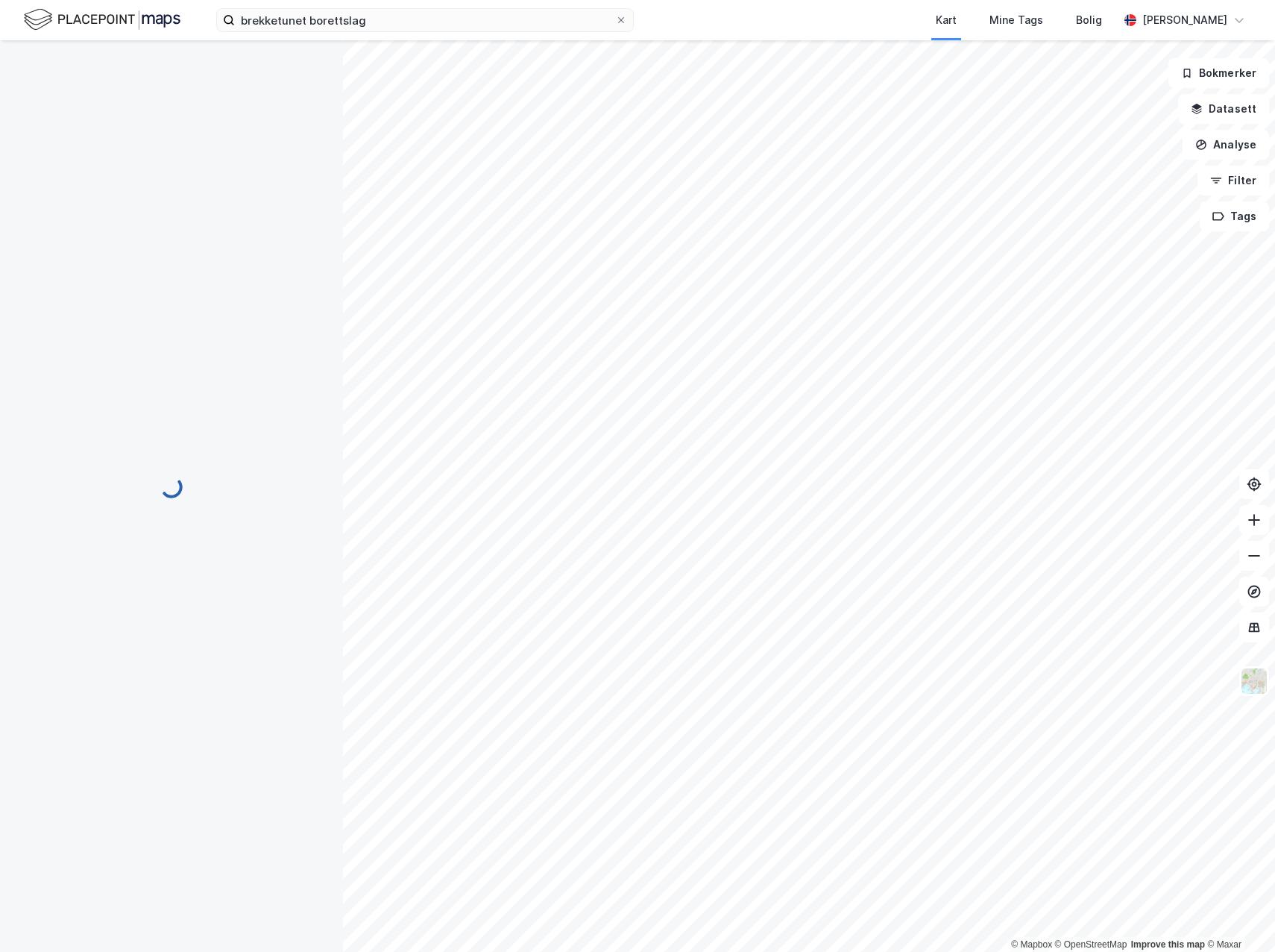
scroll to position [48, 0]
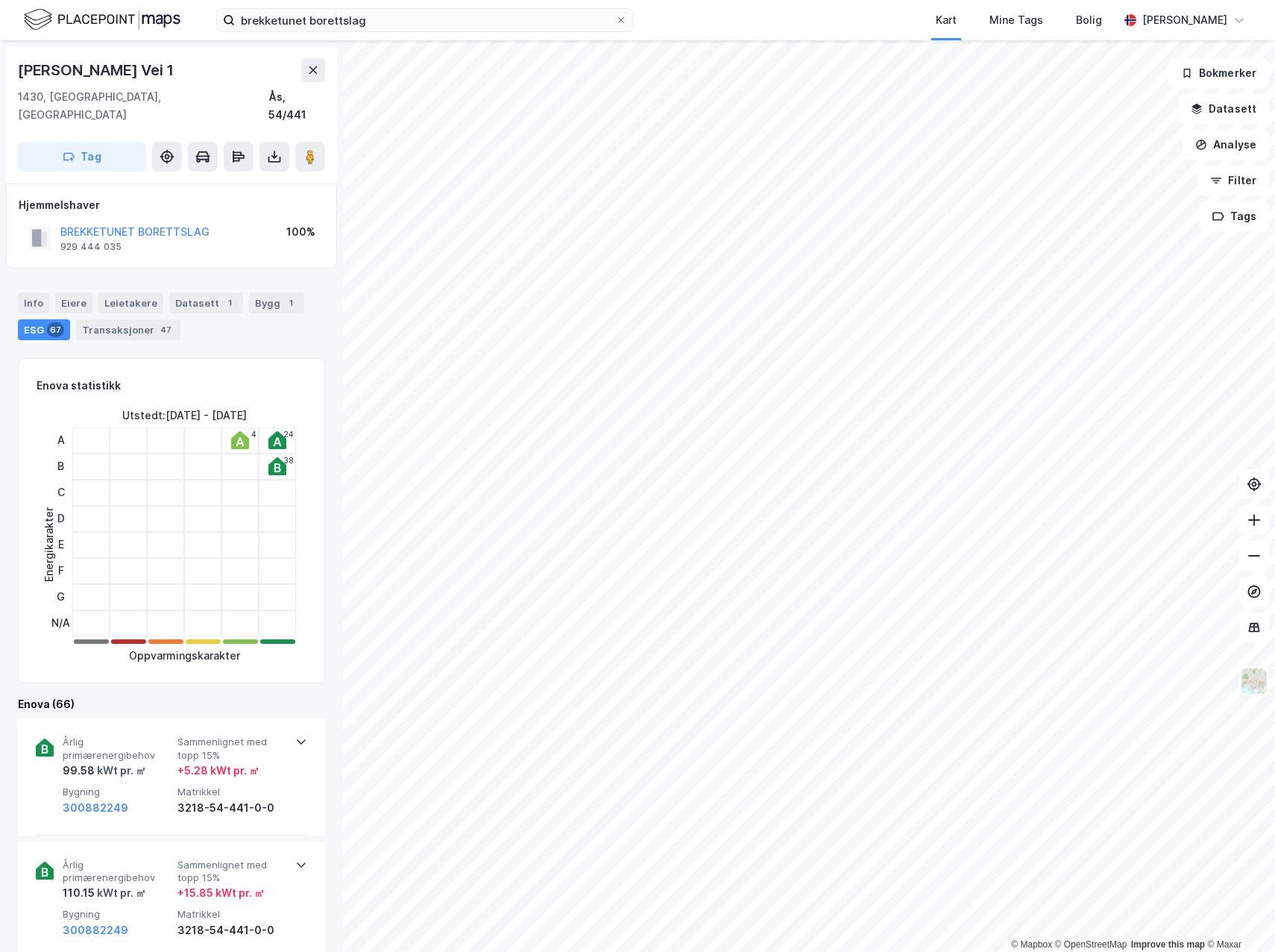
scroll to position [75, 0]
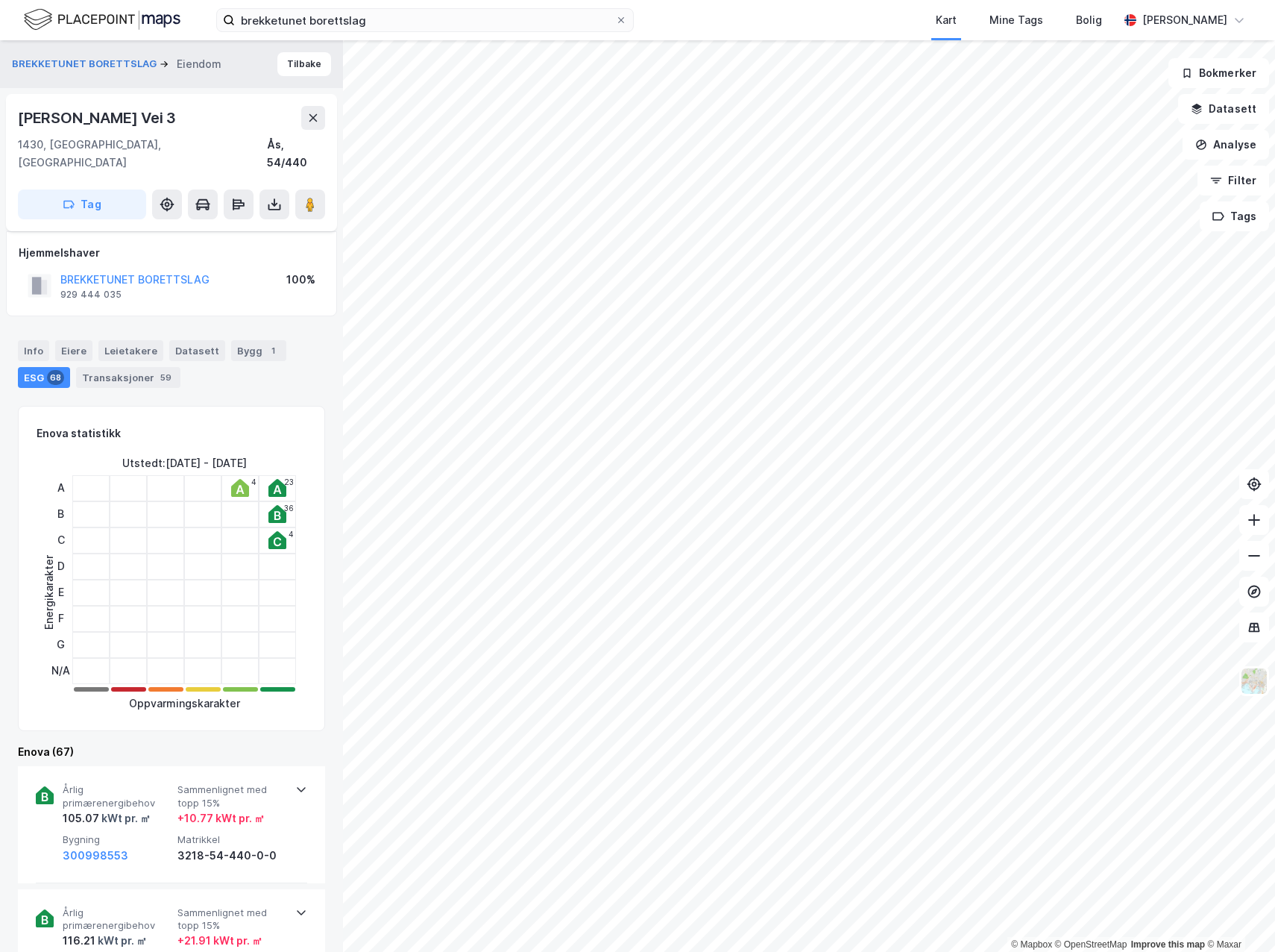
scroll to position [75, 0]
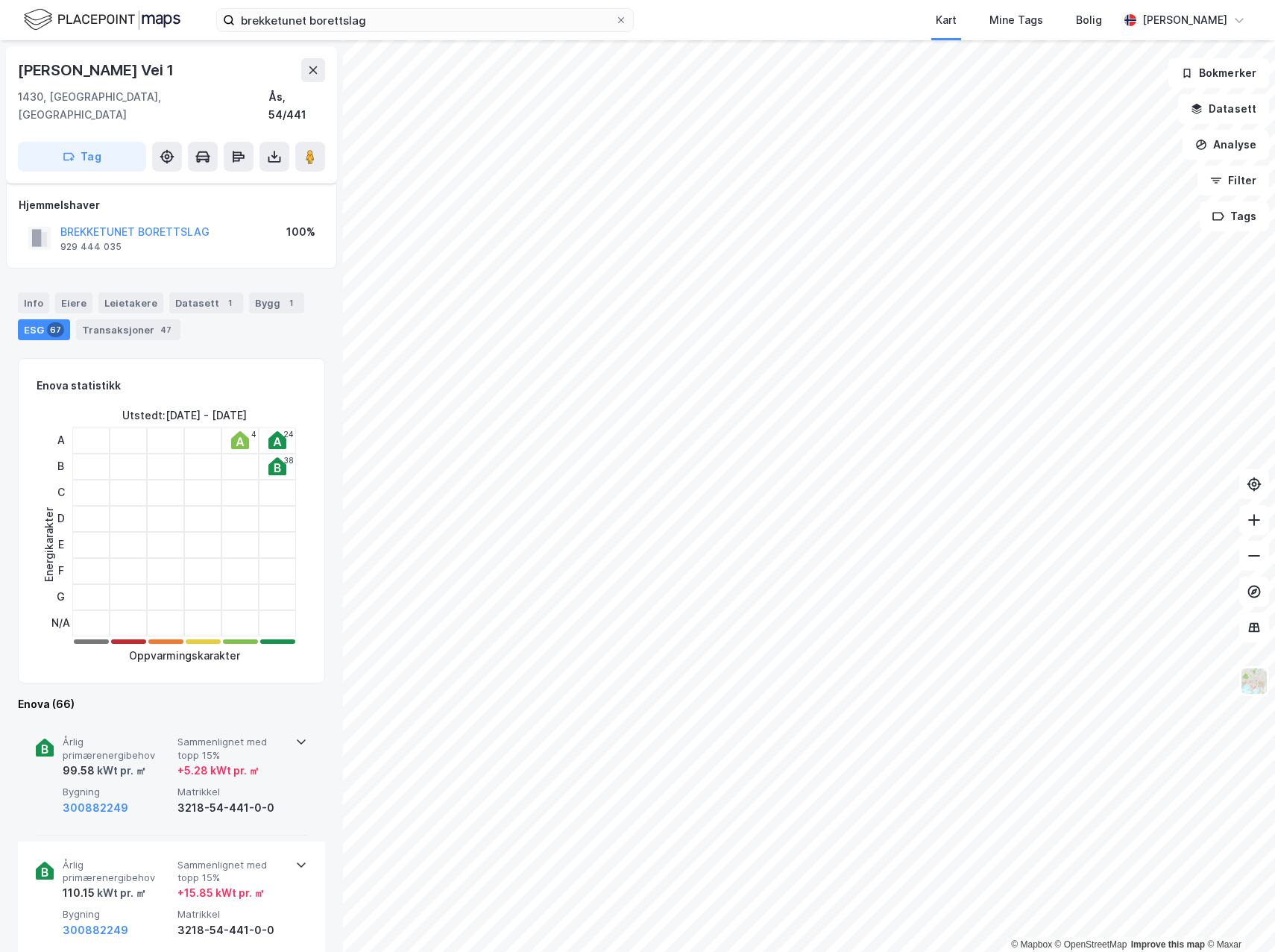
scroll to position [75, 0]
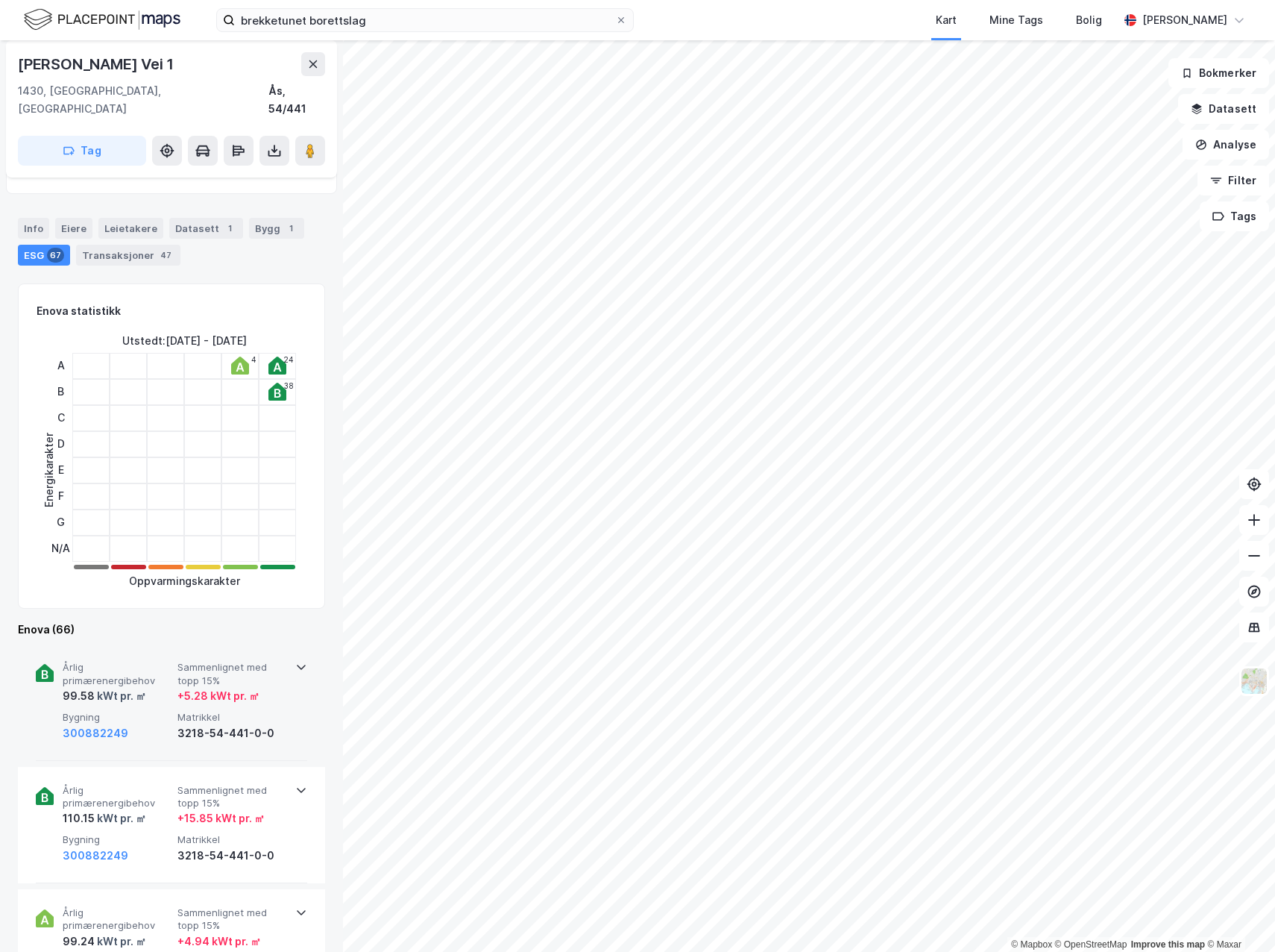
click at [295, 661] on icon at bounding box center [301, 667] width 12 height 12
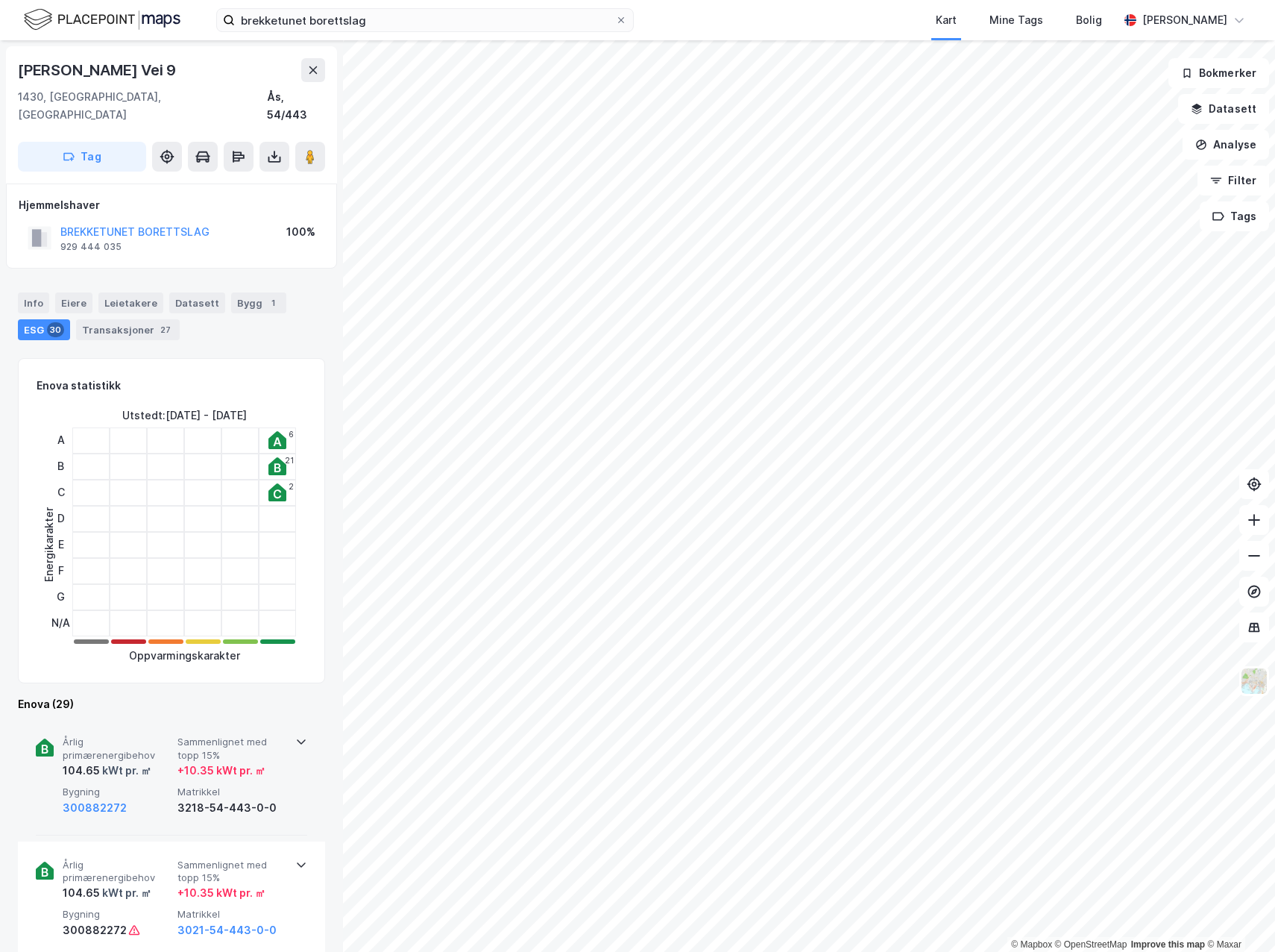
click at [298, 740] on icon at bounding box center [301, 742] width 9 height 5
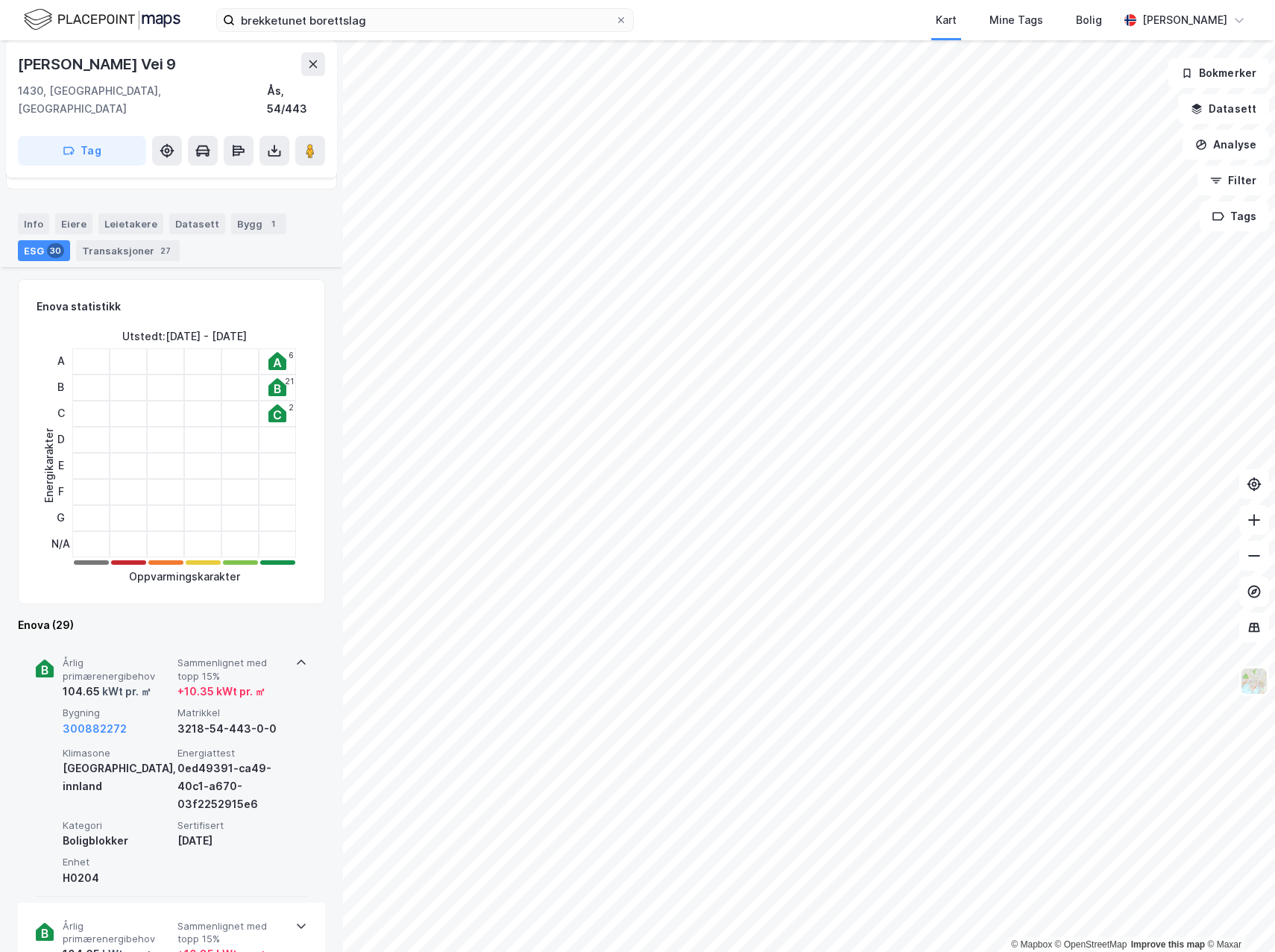
scroll to position [149, 0]
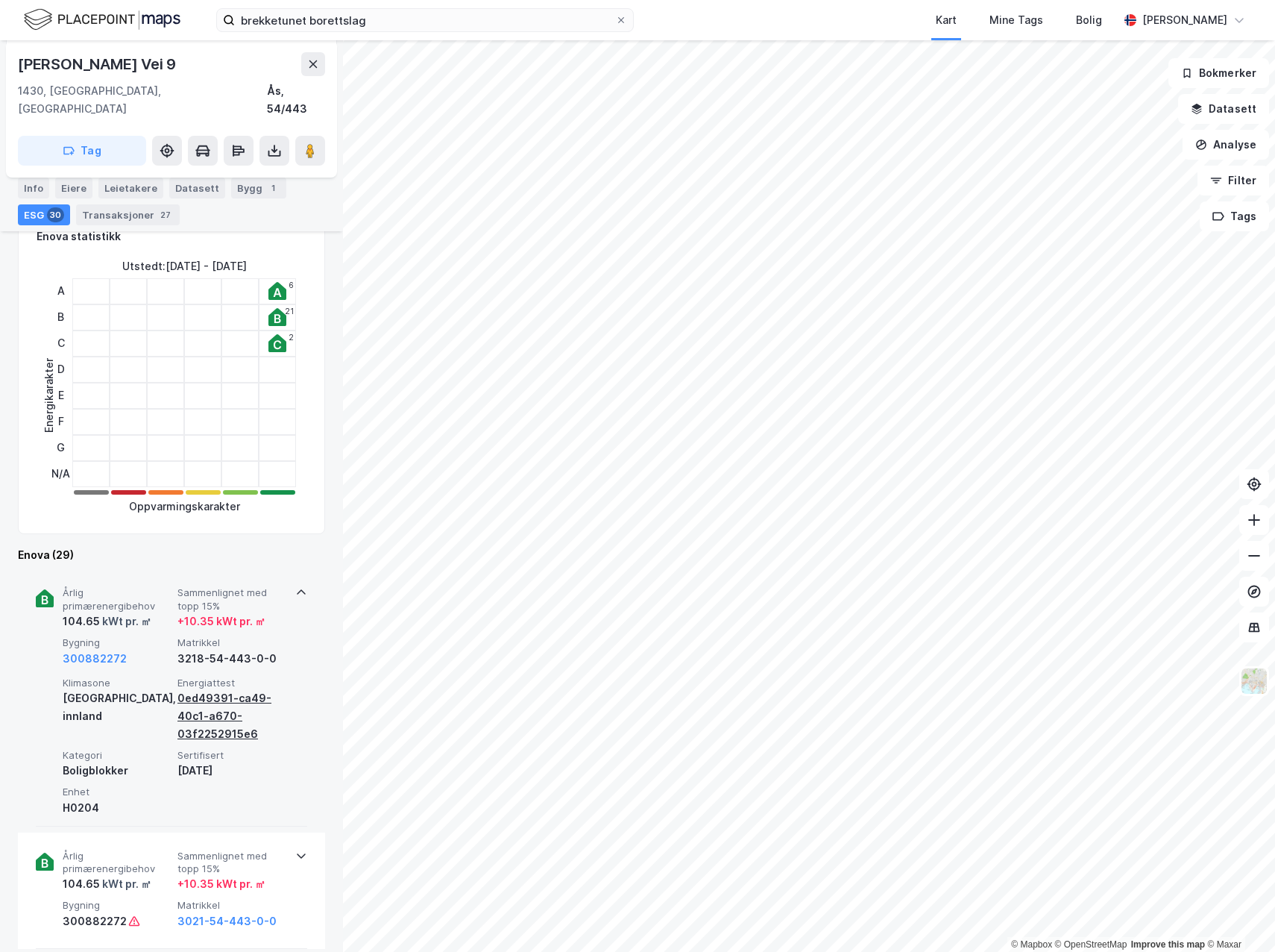
click at [224, 704] on div "0ed49391-ca49-40c1-a670-03f2252915e6" at bounding box center [233, 716] width 109 height 54
click at [223, 705] on div "0ed49391-ca49-40c1-a670-03f2252915e6" at bounding box center [233, 716] width 109 height 54
click at [1250, 120] on button "Datasett" at bounding box center [1224, 109] width 91 height 30
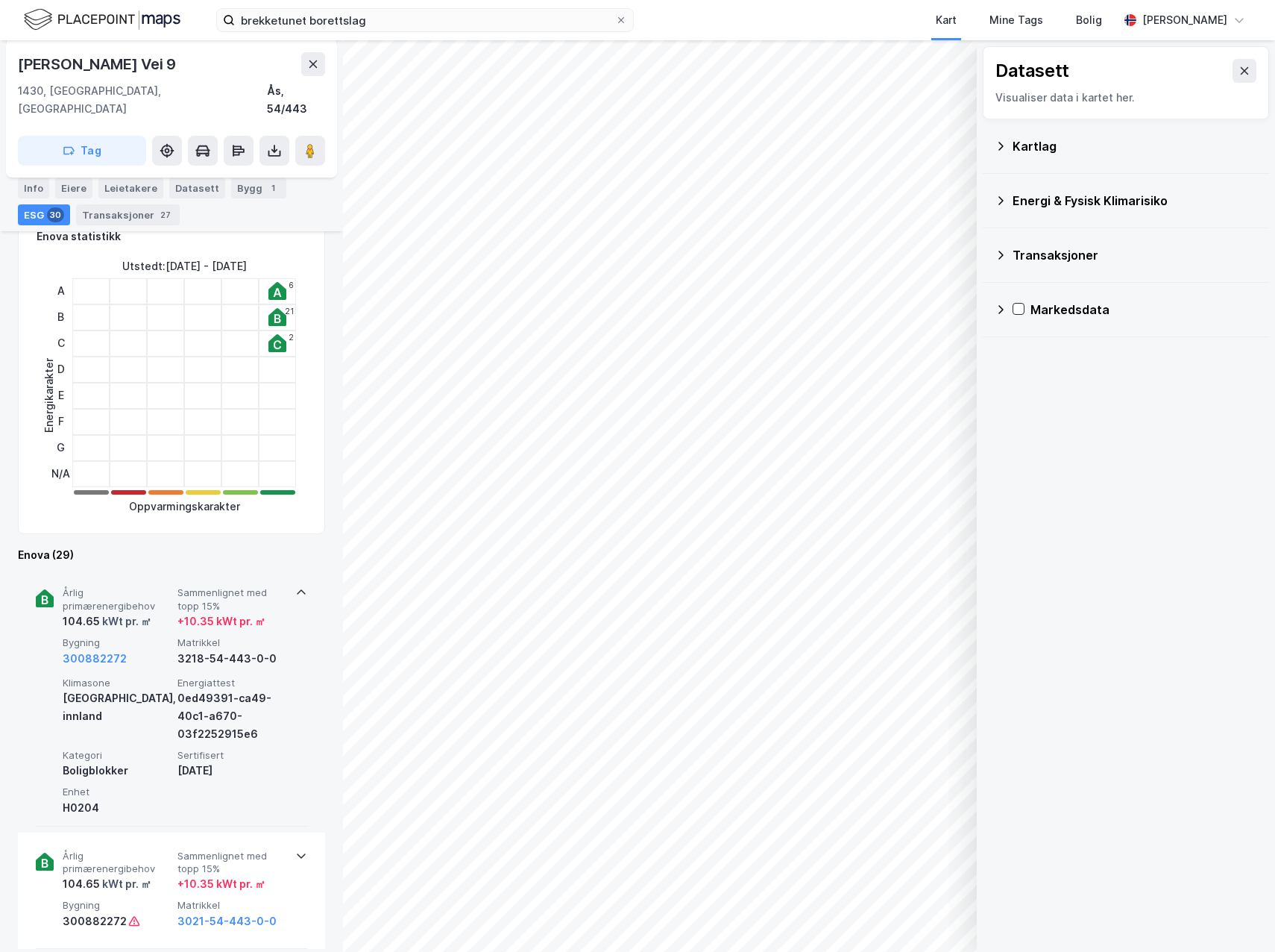
click at [1009, 196] on div "Energi & Fysisk Klimarisiko" at bounding box center [1126, 201] width 262 height 36
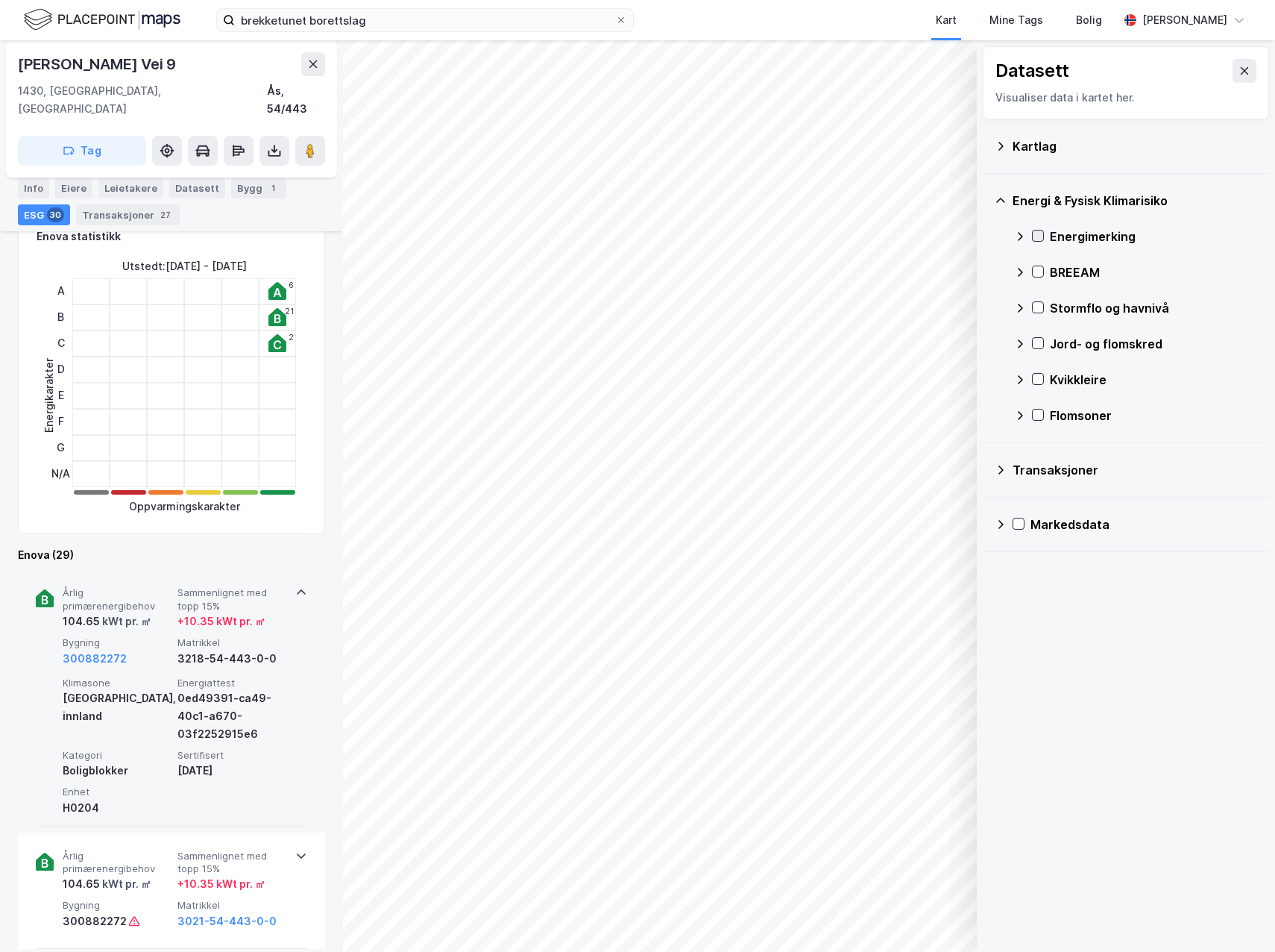
click at [1039, 238] on icon at bounding box center [1038, 236] width 11 height 11
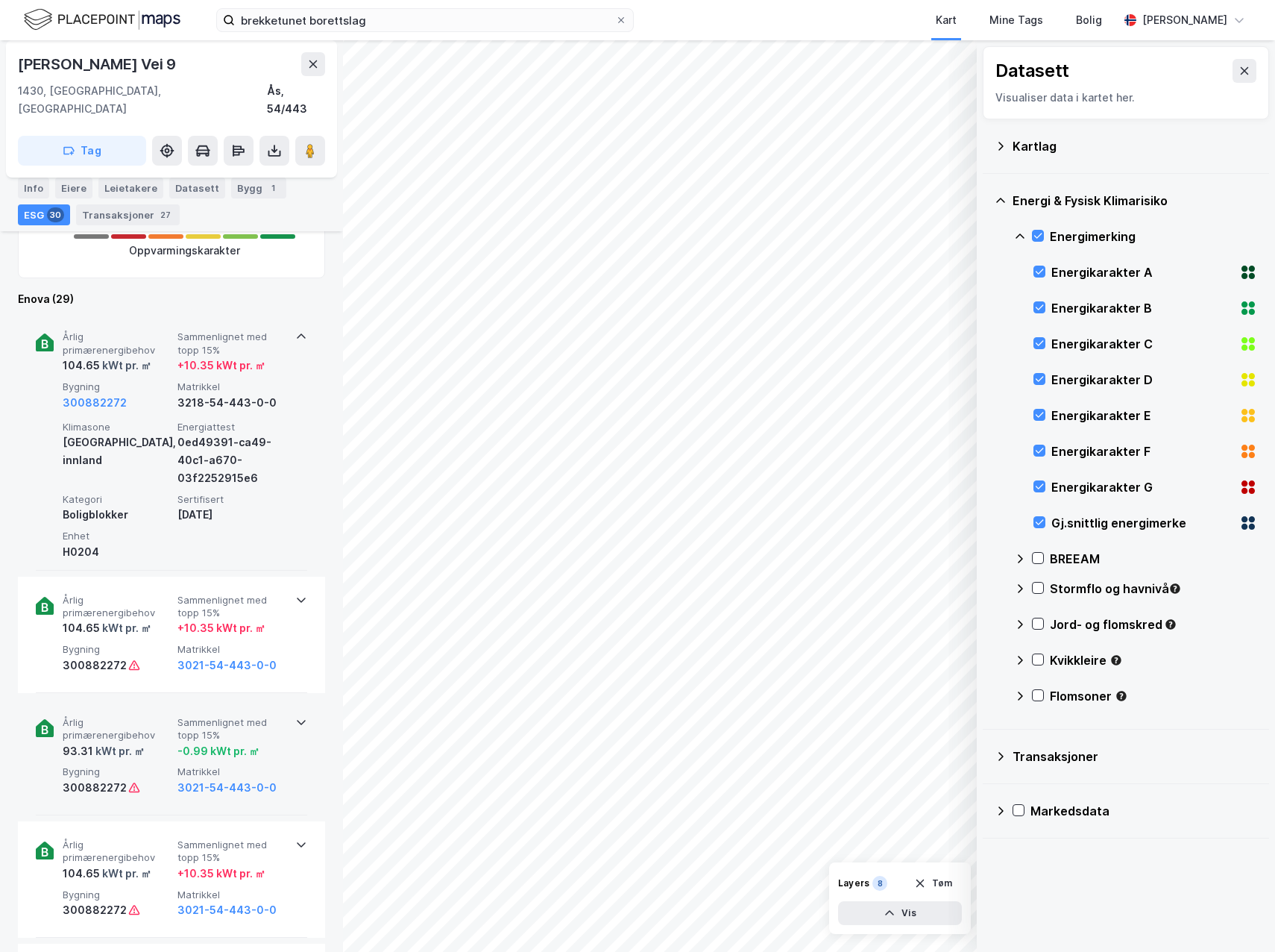
scroll to position [447, 0]
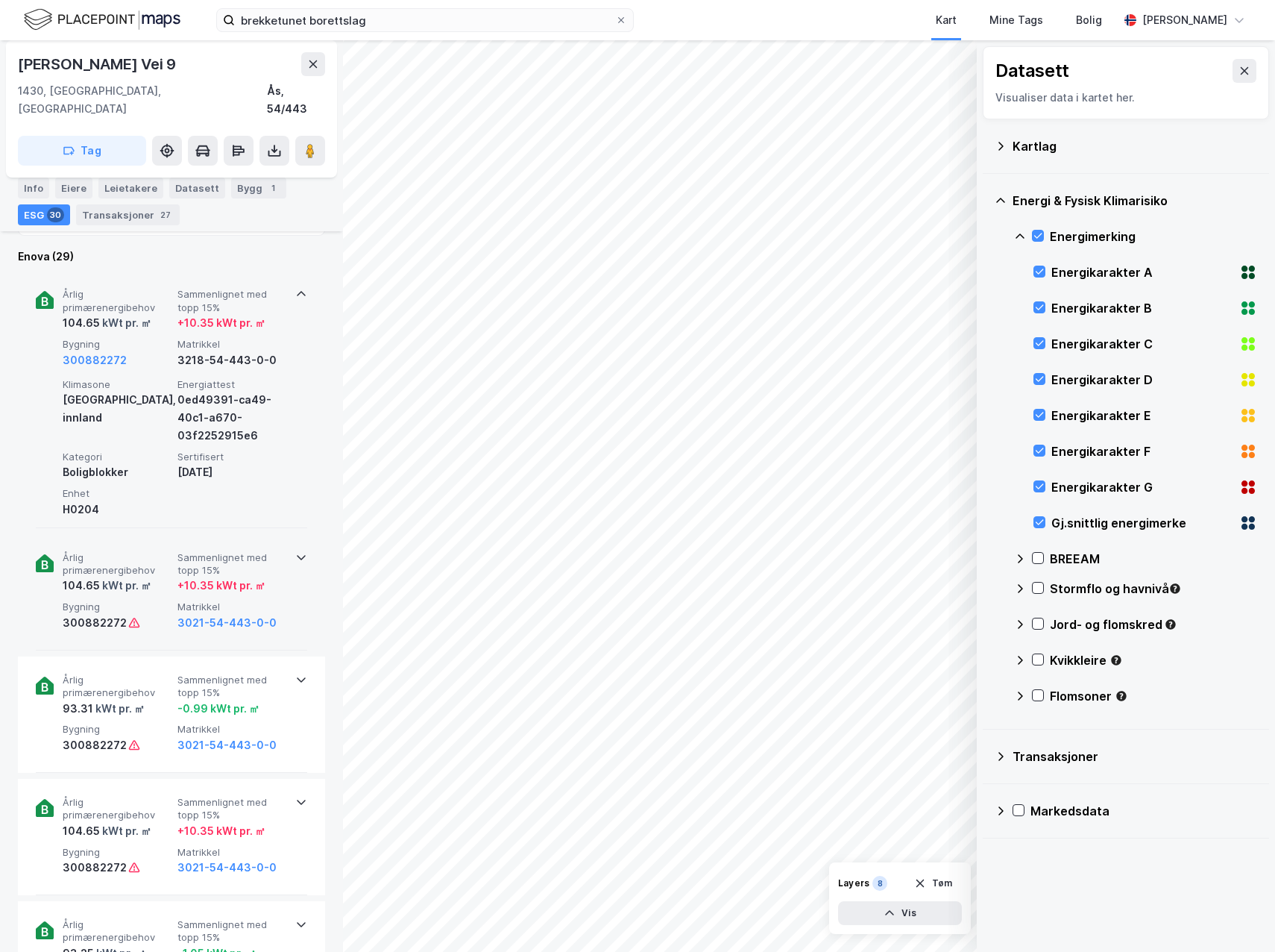
click at [295, 552] on icon at bounding box center [301, 557] width 12 height 12
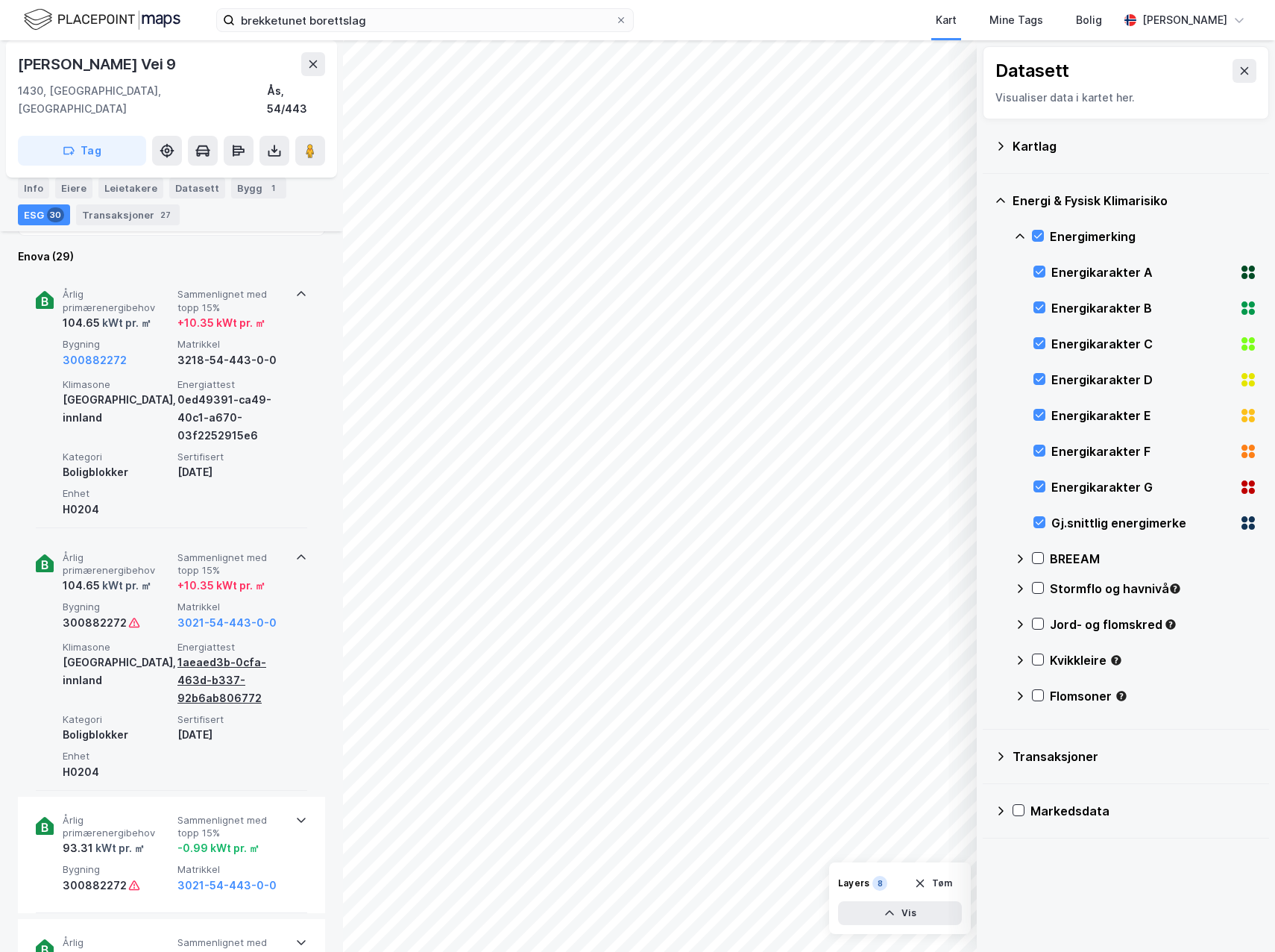
click at [220, 657] on div "1aeaed3b-0cfa-463d-b337-92b6ab806772" at bounding box center [233, 681] width 109 height 54
click at [234, 681] on div "1aeaed3b-0cfa-463d-b337-92b6ab806772" at bounding box center [233, 681] width 109 height 54
click at [229, 614] on button "3021-54-443-0-0" at bounding box center [228, 623] width 99 height 18
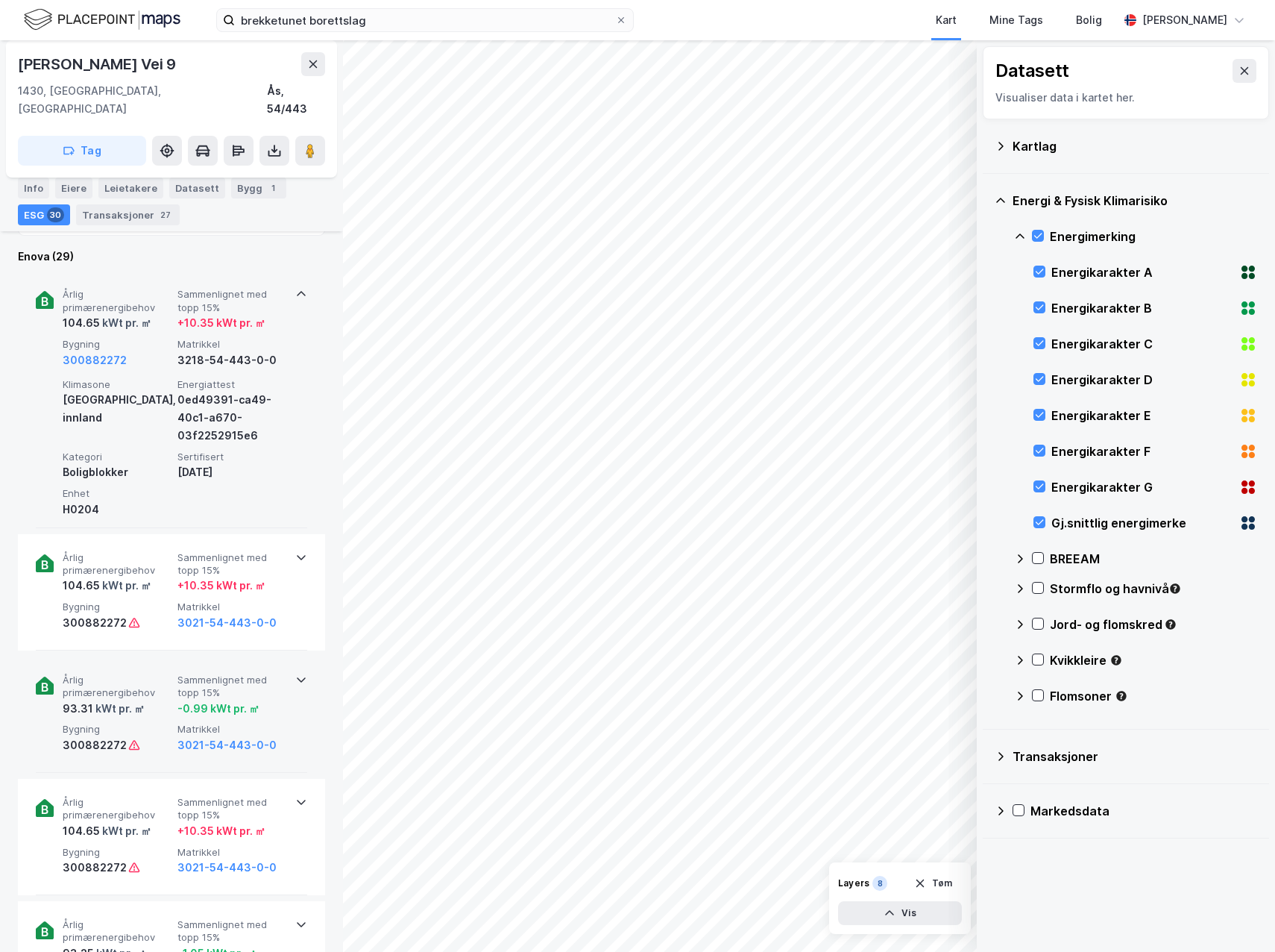
click at [219, 674] on span "Sammenlignet med topp 15%" at bounding box center [233, 687] width 109 height 26
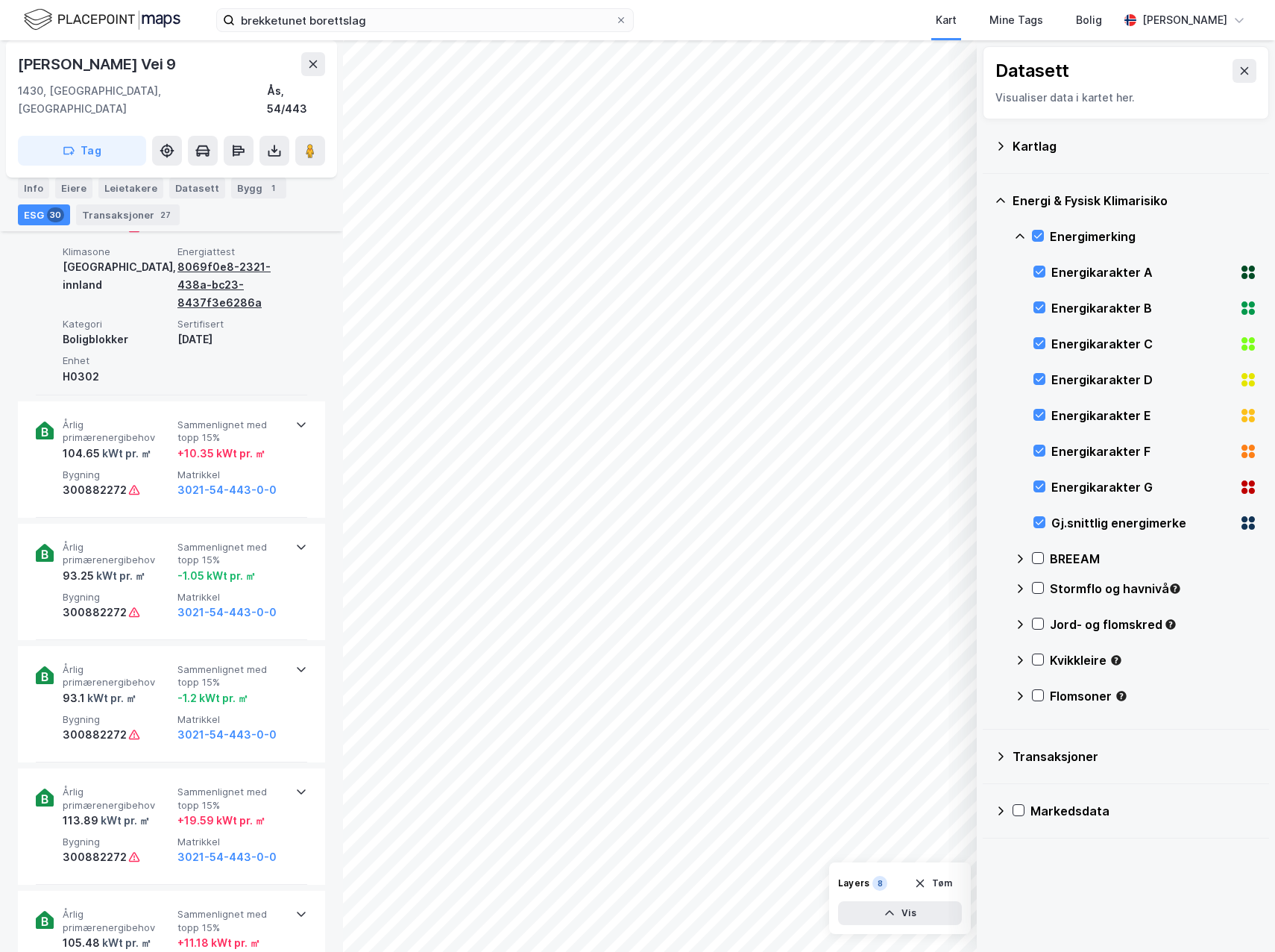
scroll to position [970, 0]
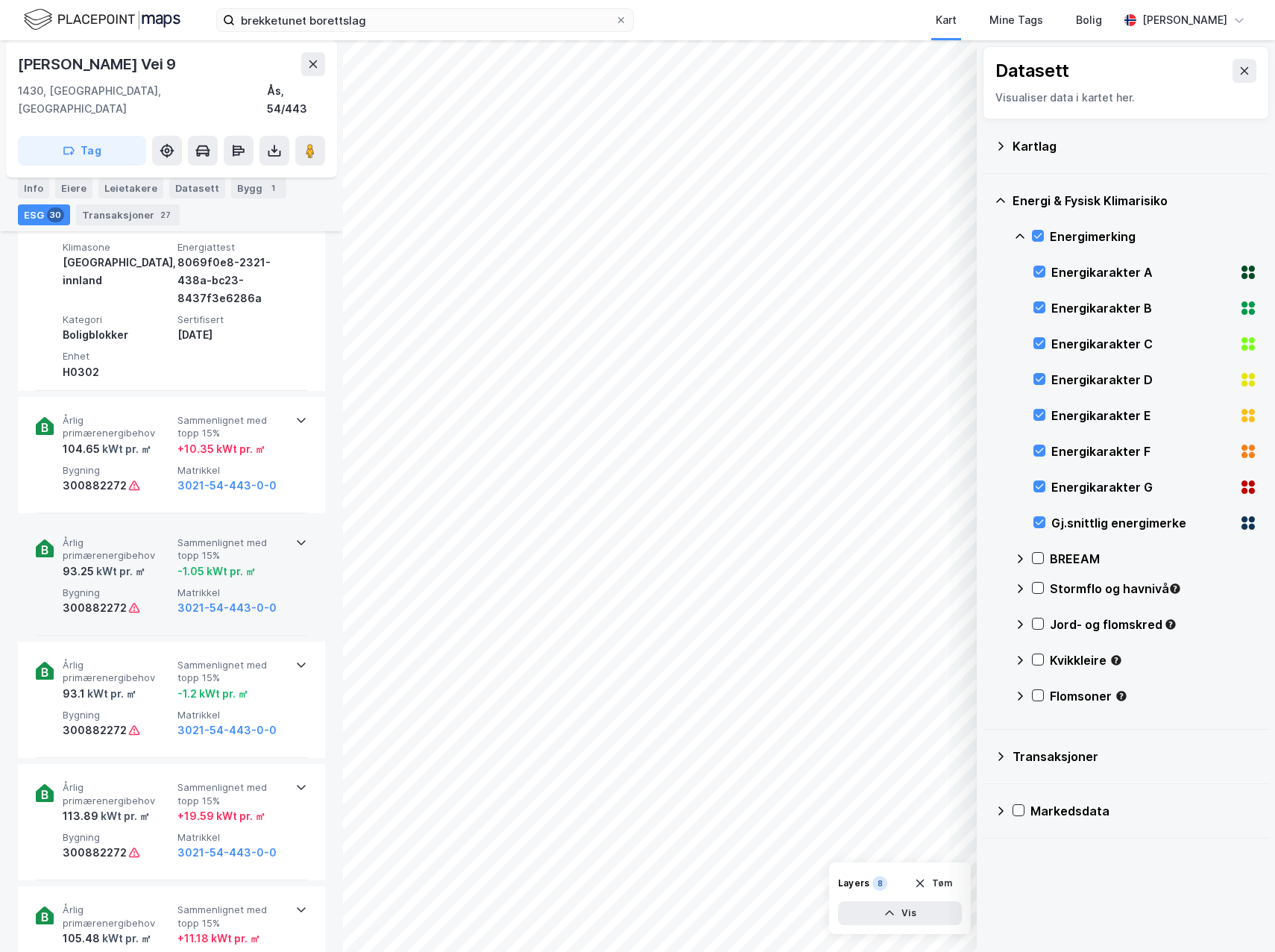
click at [237, 586] on span "Matrikkel" at bounding box center [233, 592] width 109 height 13
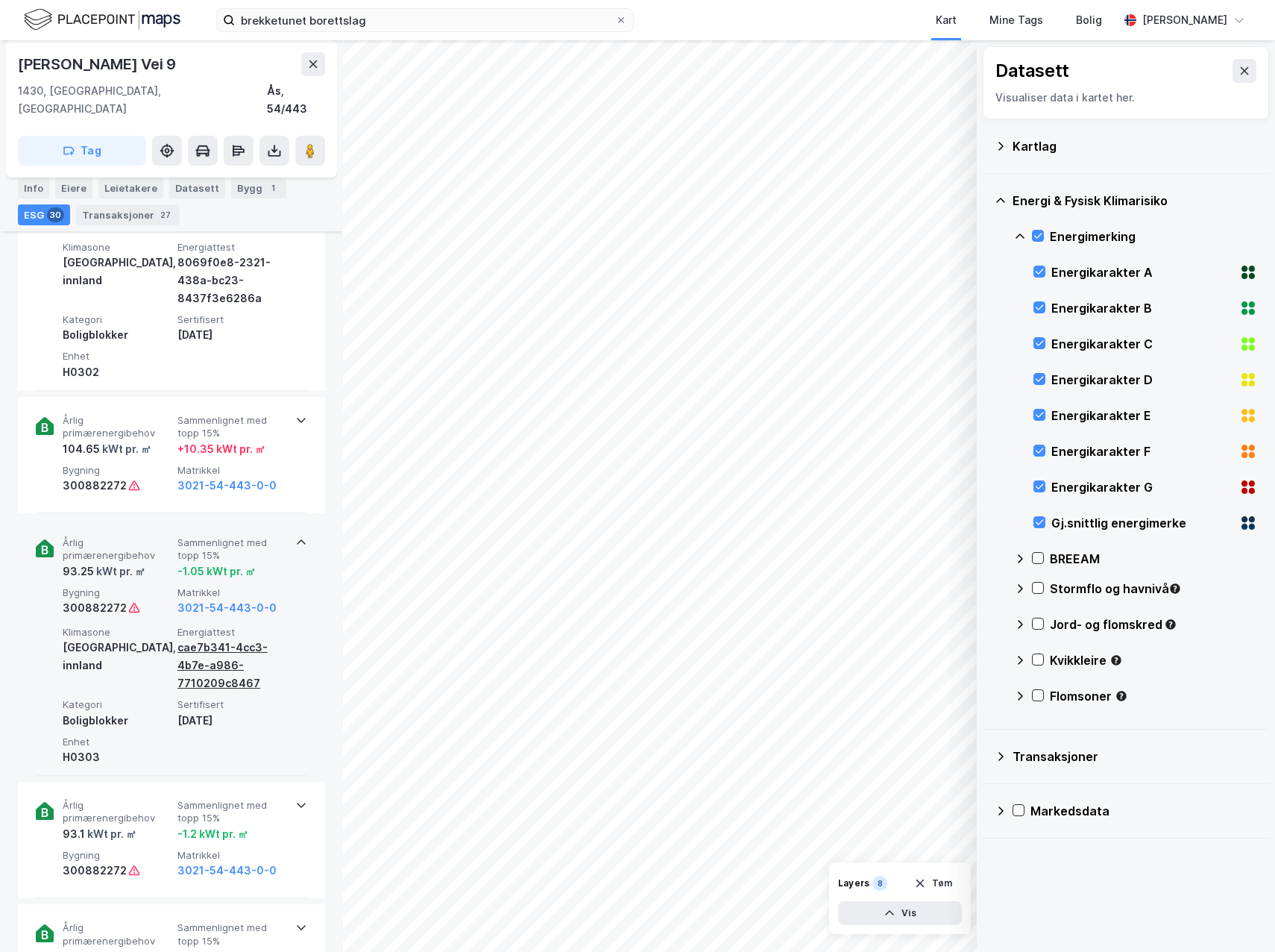
click at [205, 660] on div "cae7b341-4cc3-4b7e-a986-7710209c8467" at bounding box center [233, 665] width 109 height 54
click at [205, 661] on div "cae7b341-4cc3-4b7e-a986-7710209c8467" at bounding box center [233, 665] width 109 height 54
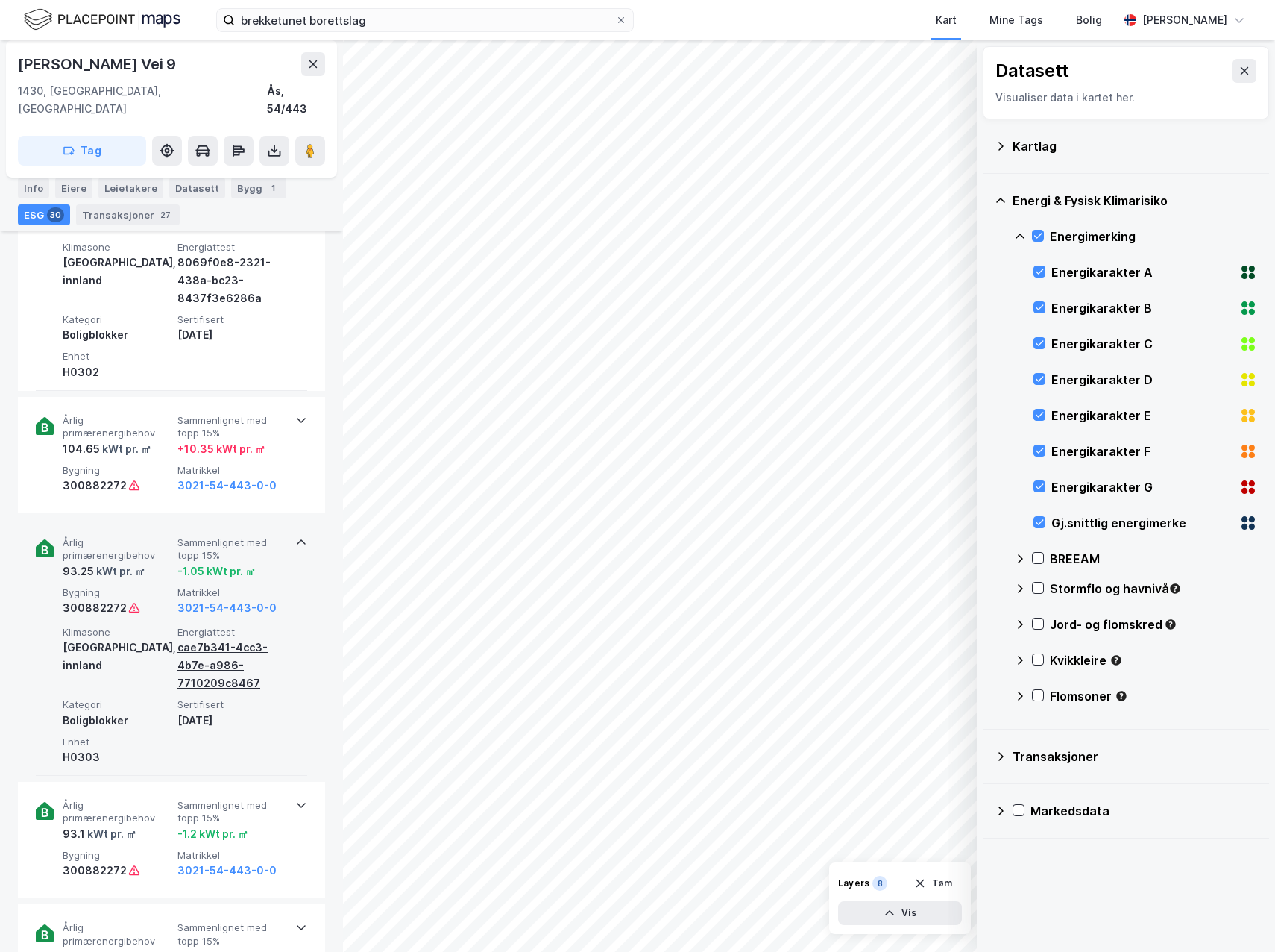
click at [205, 661] on div "cae7b341-4cc3-4b7e-a986-7710209c8467" at bounding box center [233, 665] width 109 height 54
drag, startPoint x: 151, startPoint y: 61, endPoint x: 19, endPoint y: 61, distance: 132.0
click at [19, 61] on div "Astri Frisaks Vei 9" at bounding box center [171, 65] width 307 height 24
copy div "Astri Frisaks Vei 9"
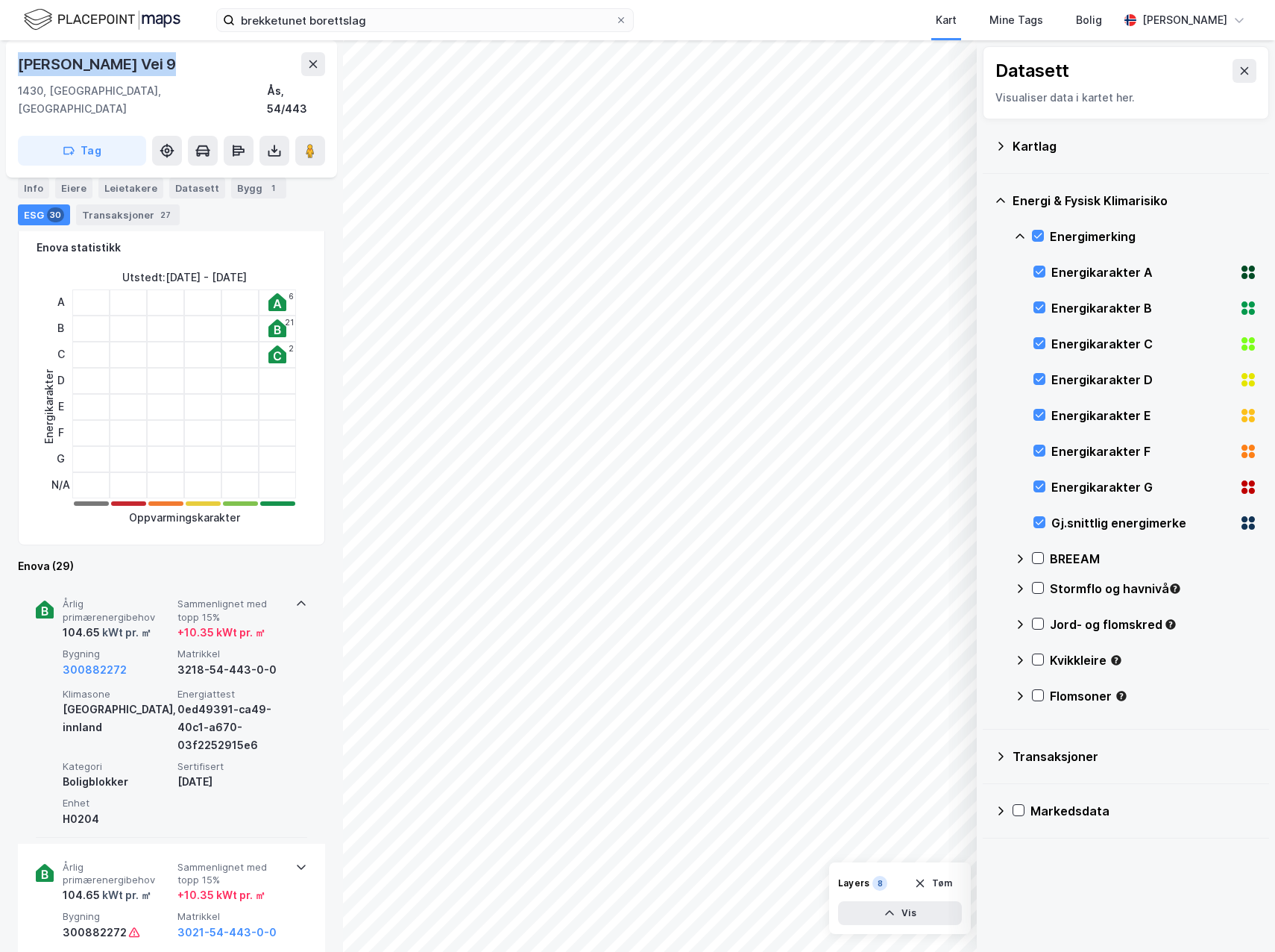
scroll to position [0, 0]
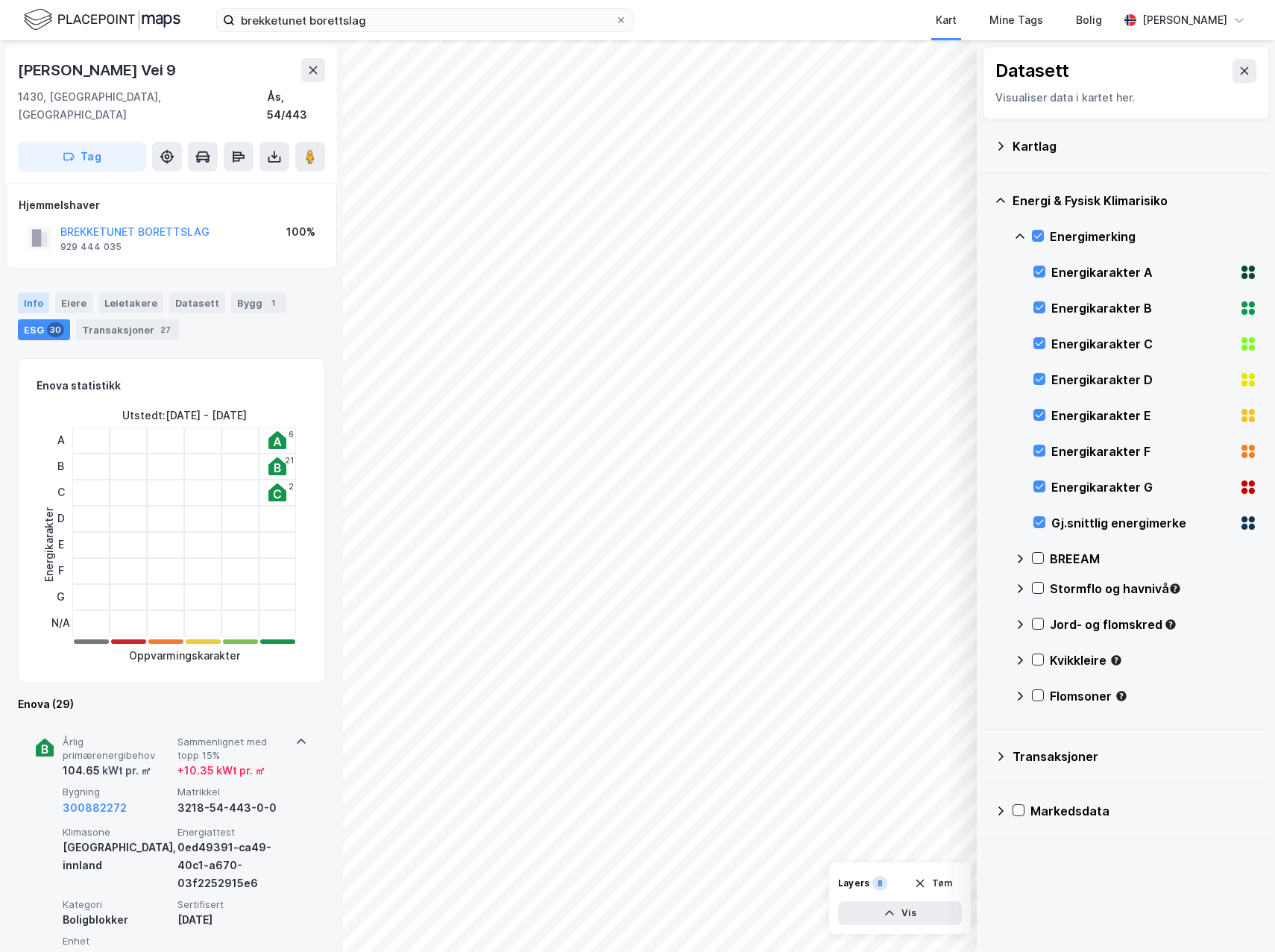
click at [34, 292] on div "Info" at bounding box center [34, 302] width 32 height 21
